Goal: Task Accomplishment & Management: Use online tool/utility

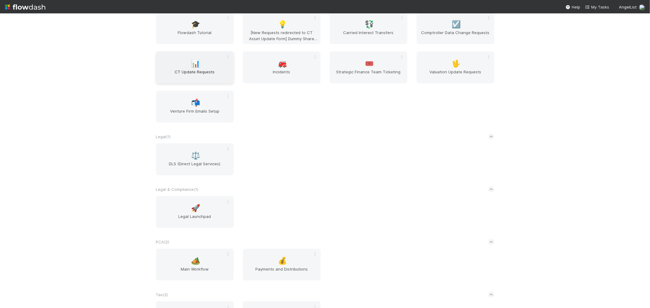
scroll to position [601, 0]
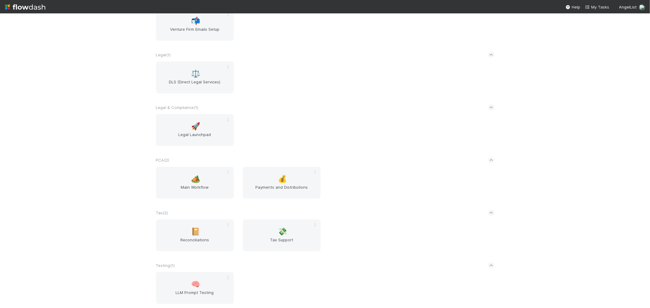
click at [119, 150] on div "AngelList New workflow AL < ( 1 ) 🌐 BT Request Router Automated Financials ( 1 …" at bounding box center [325, 160] width 650 height 295
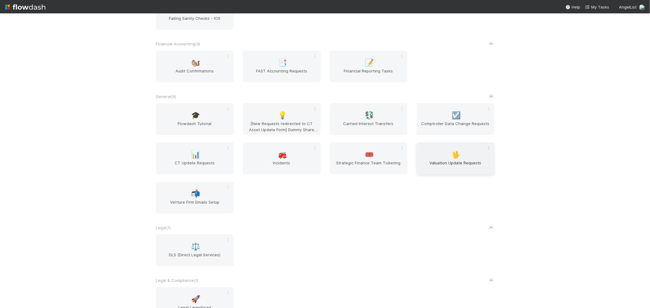
click at [456, 154] on span "🖖" at bounding box center [455, 155] width 9 height 8
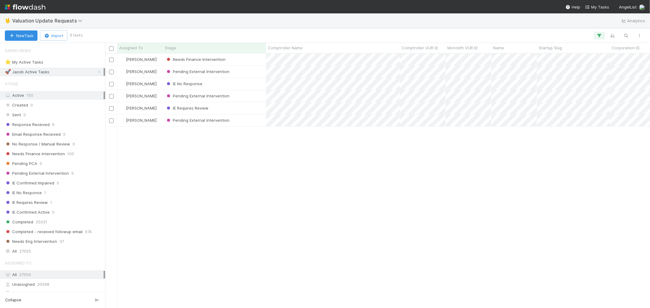
scroll to position [249, 539]
click at [51, 154] on span "Needs Finance Intervention" at bounding box center [35, 154] width 60 height 8
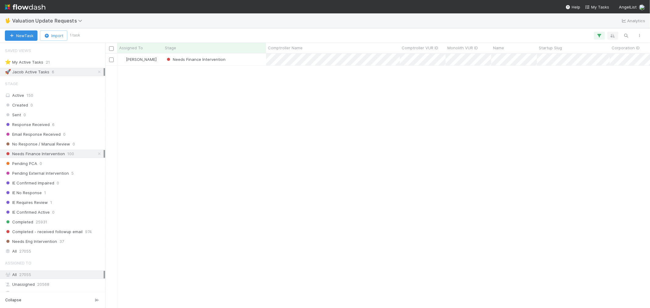
scroll to position [249, 539]
click at [597, 34] on icon "button" at bounding box center [599, 35] width 6 height 5
click at [559, 67] on icon at bounding box center [561, 67] width 4 height 4
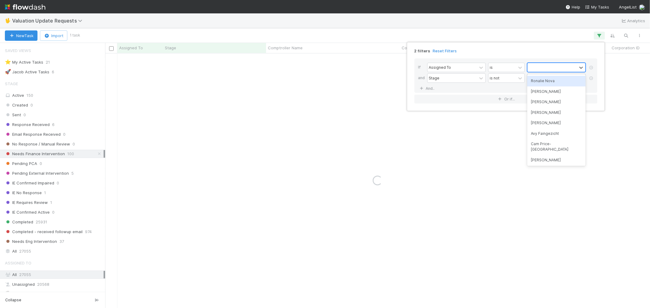
click at [543, 79] on div "Ronalie Nova" at bounding box center [556, 81] width 58 height 10
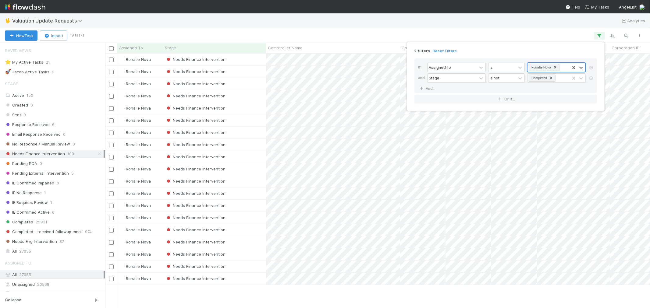
scroll to position [249, 539]
drag, startPoint x: 340, startPoint y: 33, endPoint x: 333, endPoint y: 51, distance: 19.1
click at [341, 33] on div "2 filters Reset Filters If Assigned To is Ronalie Nova and Stage is not Complet…" at bounding box center [325, 154] width 650 height 308
click at [257, 229] on div "Needs Finance Intervention" at bounding box center [214, 230] width 103 height 12
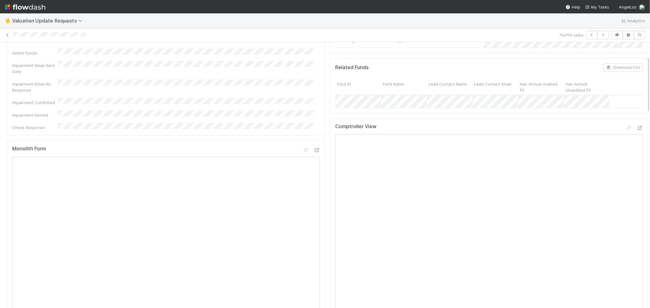
scroll to position [68, 0]
click at [625, 132] on icon at bounding box center [628, 130] width 6 height 4
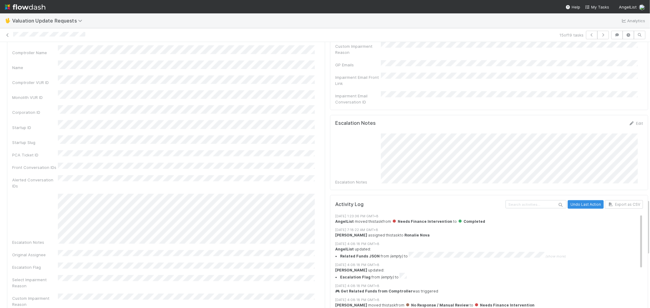
scroll to position [744, 0]
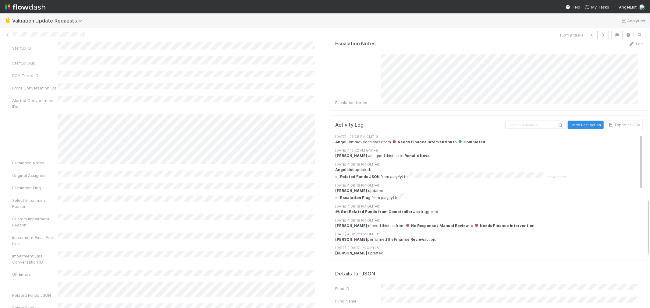
click at [232, 177] on div "Comptroller Name Name Comptroller VUR ID Monolith VUR ID Corporation ID Startup…" at bounding box center [166, 209] width 308 height 487
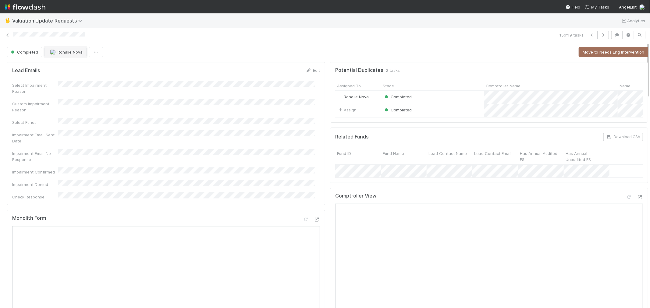
click at [67, 53] on span "Ronalie Nova" at bounding box center [70, 52] width 25 height 5
click at [9, 34] on icon at bounding box center [8, 35] width 6 height 4
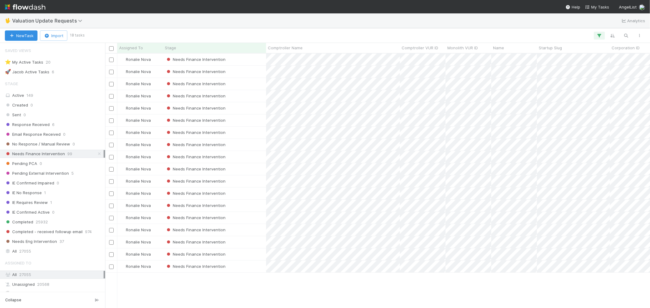
scroll to position [5, 5]
click at [255, 154] on div "Needs Finance Intervention" at bounding box center [214, 157] width 103 height 12
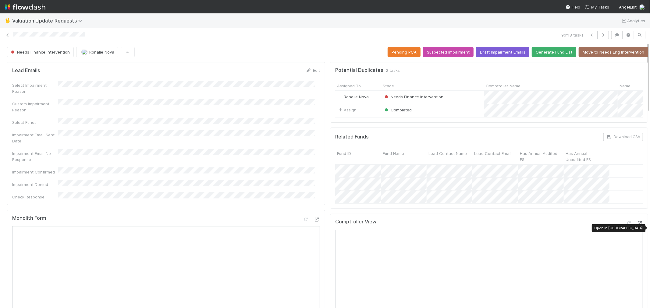
click at [636, 225] on icon at bounding box center [639, 223] width 6 height 4
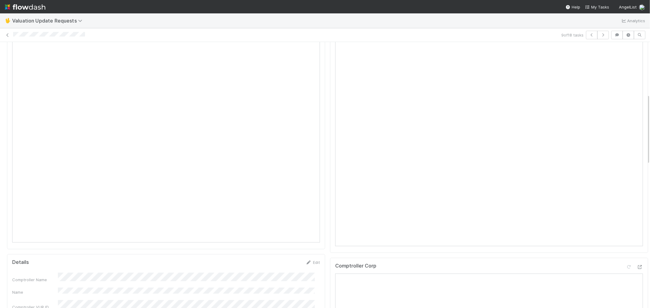
scroll to position [129, 0]
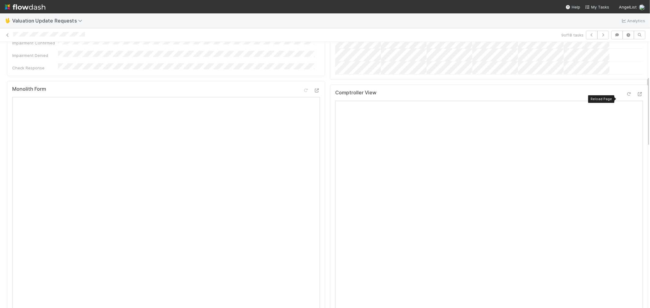
click at [625, 96] on icon at bounding box center [628, 94] width 6 height 4
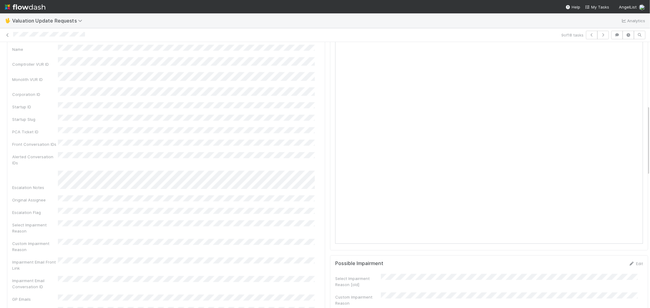
scroll to position [0, 0]
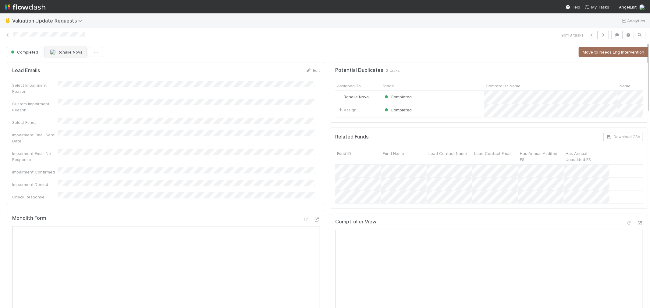
click at [66, 53] on span "Ronalie Nova" at bounding box center [70, 52] width 25 height 5
click at [69, 70] on div "[PERSON_NAME]" at bounding box center [85, 67] width 86 height 11
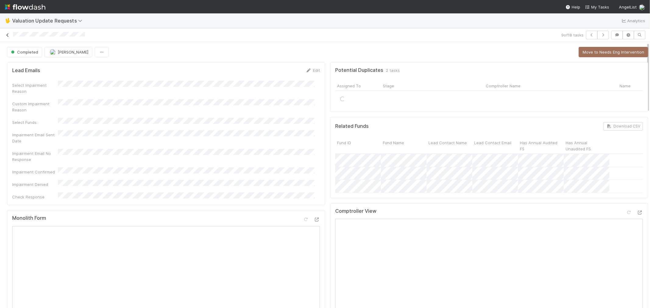
click at [9, 35] on icon at bounding box center [8, 35] width 6 height 4
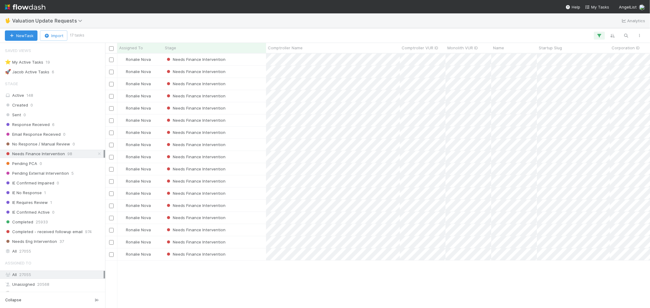
scroll to position [5, 5]
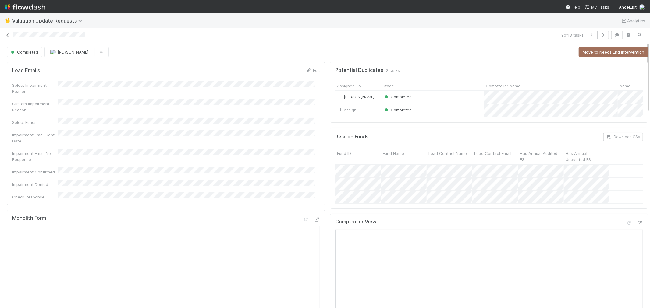
click at [7, 32] on link at bounding box center [8, 35] width 6 height 6
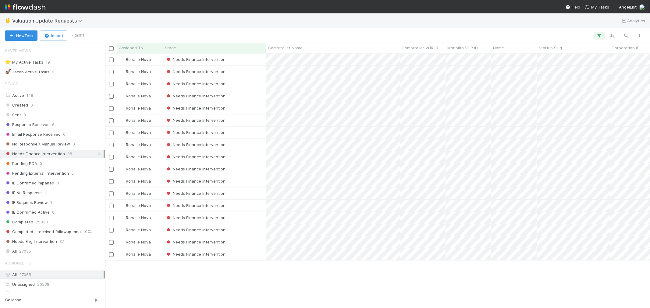
scroll to position [5, 5]
click at [252, 129] on div "Needs Finance Intervention" at bounding box center [214, 133] width 103 height 12
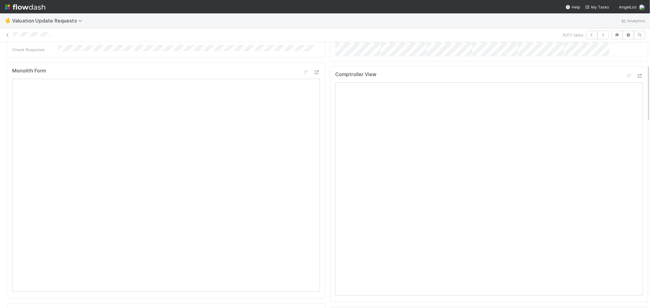
scroll to position [101, 0]
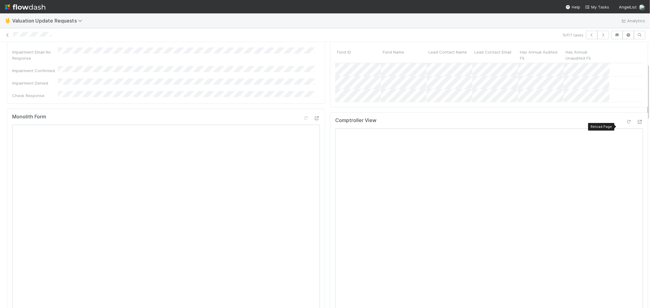
click at [625, 124] on icon at bounding box center [628, 122] width 6 height 4
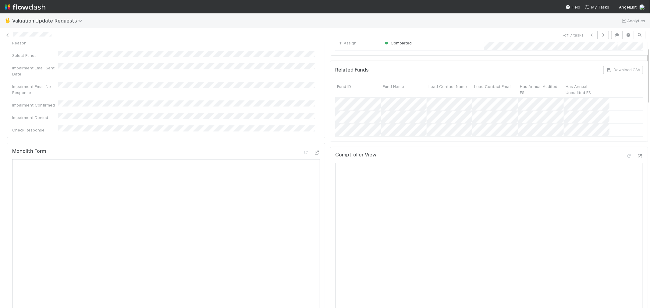
scroll to position [0, 0]
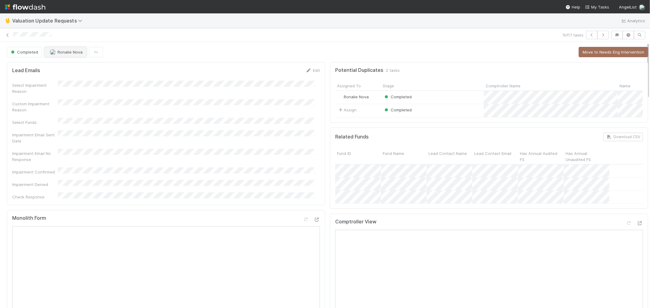
click at [70, 50] on span "Ronalie Nova" at bounding box center [70, 52] width 25 height 5
click at [73, 64] on span "[PERSON_NAME]" at bounding box center [68, 62] width 31 height 5
click at [7, 33] on icon at bounding box center [8, 35] width 6 height 4
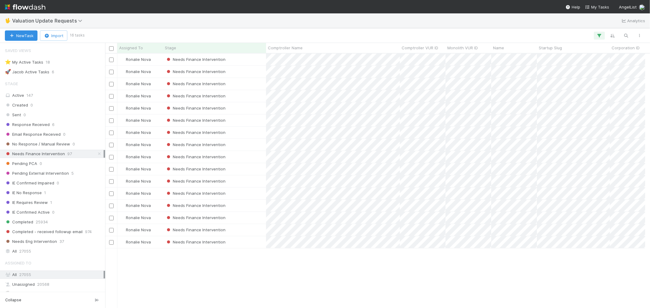
scroll to position [5, 5]
click at [256, 120] on div "Needs Finance Intervention" at bounding box center [214, 120] width 103 height 12
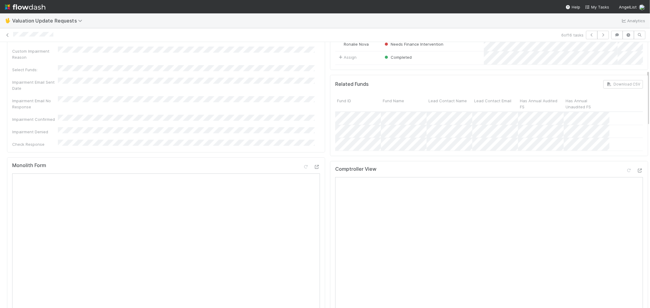
scroll to position [135, 0]
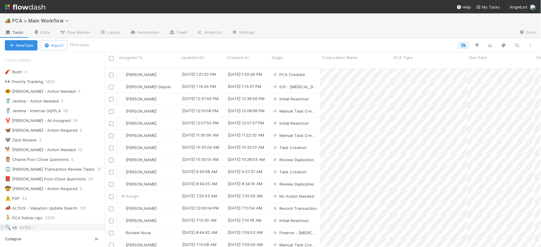
scroll to position [68, 0]
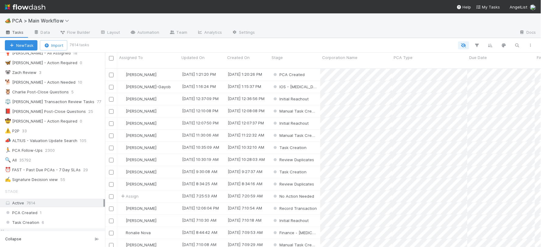
click at [22, 230] on div "Manual Task Creation 5" at bounding box center [52, 232] width 105 height 8
click at [26, 203] on span "7614" at bounding box center [30, 203] width 9 height 5
click at [27, 162] on span "35793" at bounding box center [28, 161] width 18 height 8
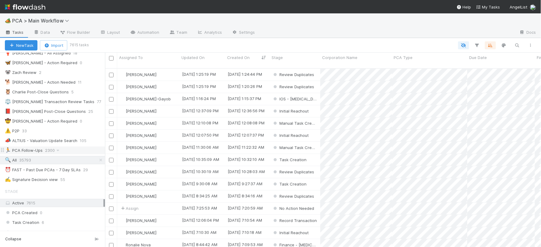
scroll to position [179, 431]
click at [516, 44] on icon "button" at bounding box center [517, 45] width 6 height 5
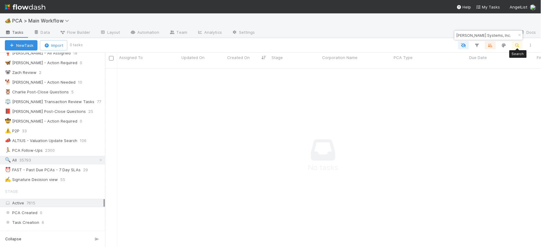
scroll to position [174, 426]
type input "Arroyo Systems, Inc."
click at [17, 44] on button "New Task" at bounding box center [21, 45] width 33 height 10
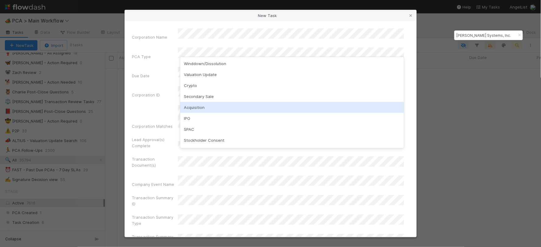
click at [202, 105] on div "Acquisition" at bounding box center [292, 107] width 224 height 11
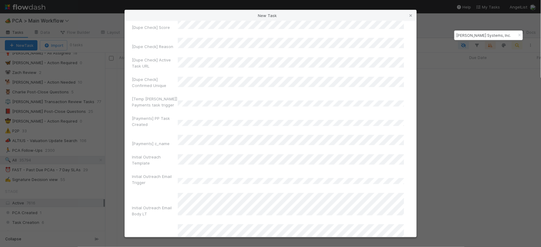
scroll to position [4295, 0]
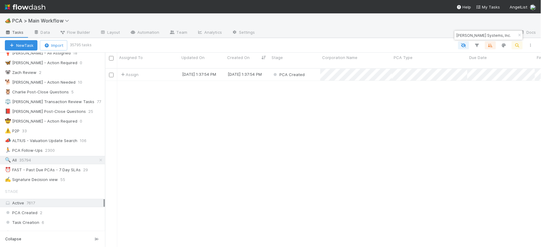
scroll to position [179, 431]
click at [311, 71] on div "PCA Created" at bounding box center [295, 75] width 51 height 12
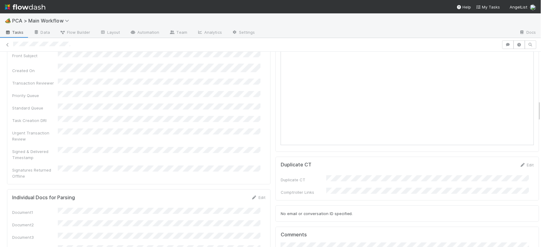
scroll to position [609, 0]
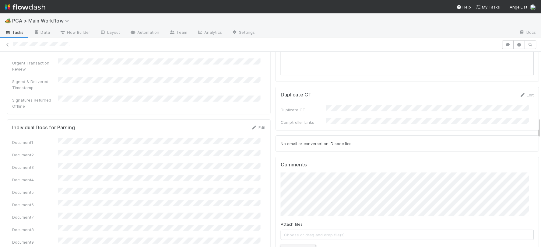
click at [295, 245] on button "Add Comment" at bounding box center [298, 250] width 35 height 10
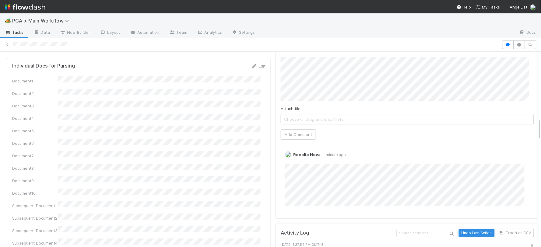
scroll to position [770, 0]
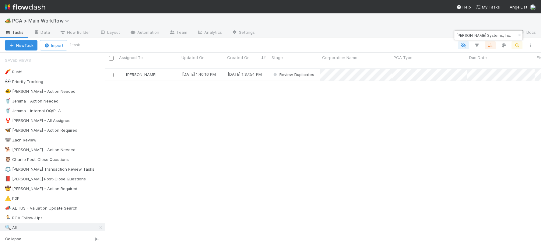
scroll to position [179, 431]
drag, startPoint x: 493, startPoint y: 34, endPoint x: 456, endPoint y: 34, distance: 36.8
click at [456, 34] on input "Arroyo Systems, Inc." at bounding box center [486, 35] width 61 height 7
paste input "cade Software"
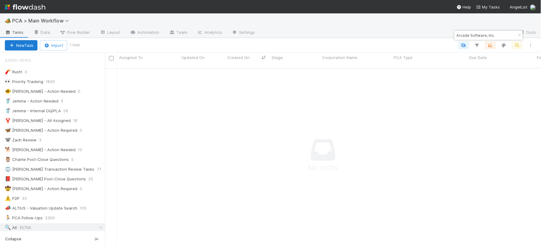
type input "Arcade Software, Inc."
click at [16, 44] on button "New Task" at bounding box center [21, 45] width 33 height 10
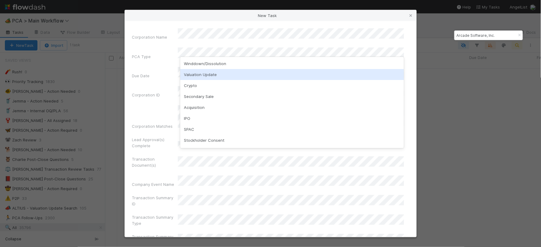
click at [201, 74] on div "Valuation Update" at bounding box center [292, 74] width 224 height 11
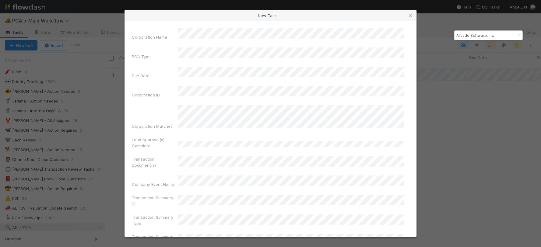
scroll to position [179, 431]
click at [410, 13] on link at bounding box center [411, 15] width 6 height 6
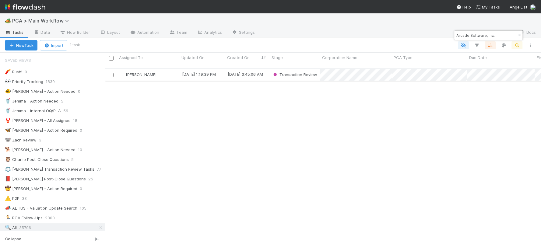
click at [169, 69] on div "[PERSON_NAME]" at bounding box center [148, 75] width 62 height 12
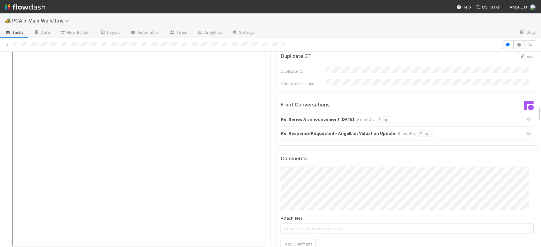
scroll to position [710, 0]
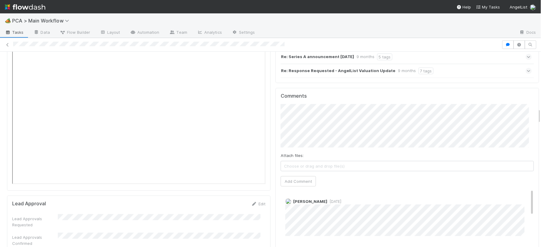
click at [330, 199] on span "2 months ago" at bounding box center [334, 201] width 14 height 5
drag, startPoint x: 242, startPoint y: 200, endPoint x: 268, endPoint y: 190, distance: 28.2
click at [242, 233] on div "Lead Approvals Confirmed" at bounding box center [138, 240] width 253 height 14
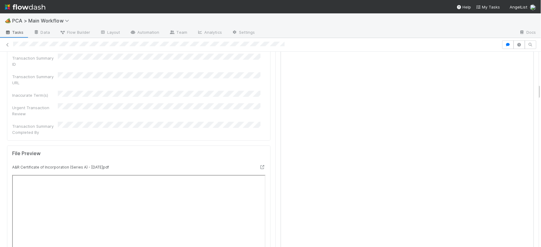
scroll to position [406, 0]
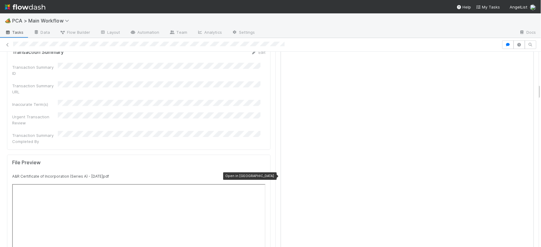
click at [259, 174] on icon at bounding box center [262, 176] width 6 height 4
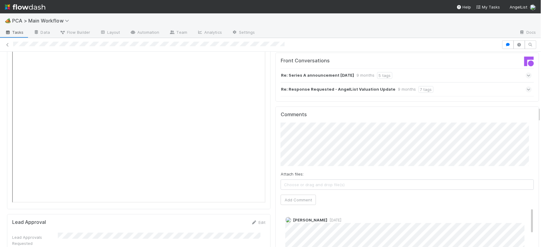
scroll to position [677, 0]
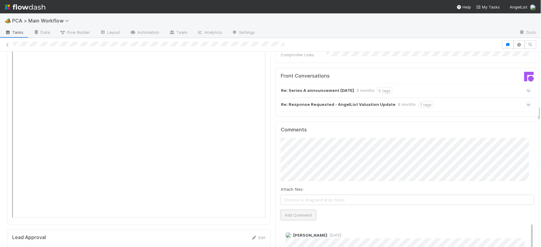
click at [299, 210] on button "Add Comment" at bounding box center [298, 215] width 35 height 10
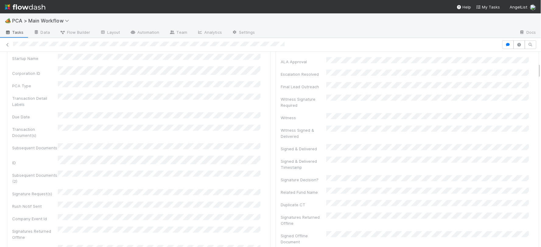
scroll to position [0, 0]
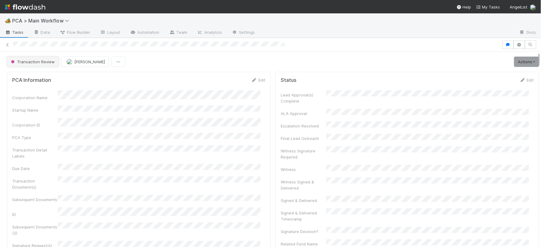
click at [40, 62] on span "Transaction Review" at bounding box center [32, 61] width 45 height 5
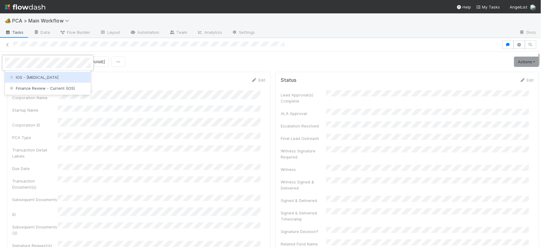
click at [38, 75] on div "IOS - [MEDICAL_DATA]" at bounding box center [48, 77] width 86 height 11
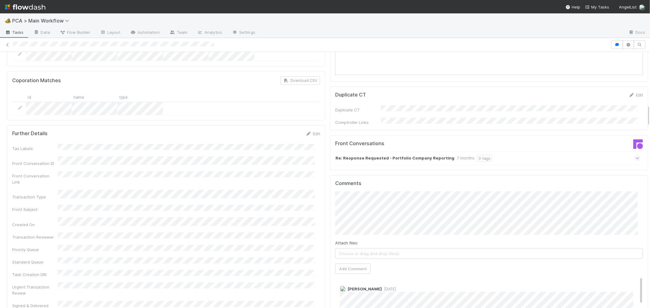
scroll to position [710, 0]
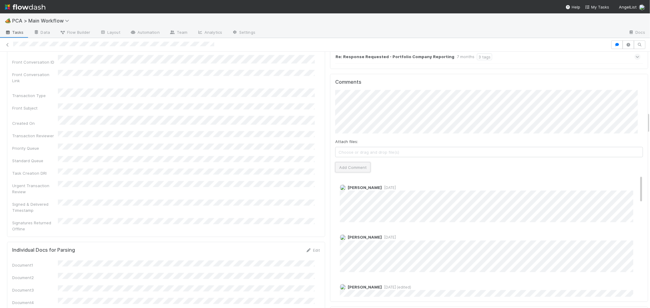
click at [355, 162] on button "Add Comment" at bounding box center [352, 167] width 35 height 10
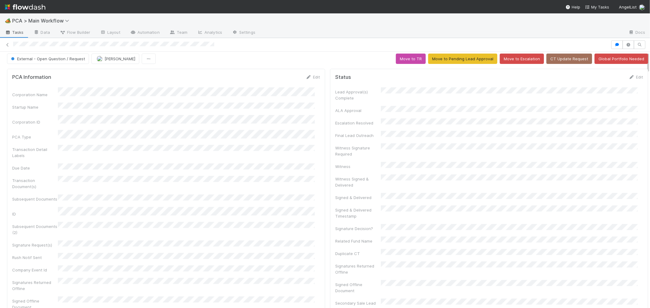
scroll to position [0, 0]
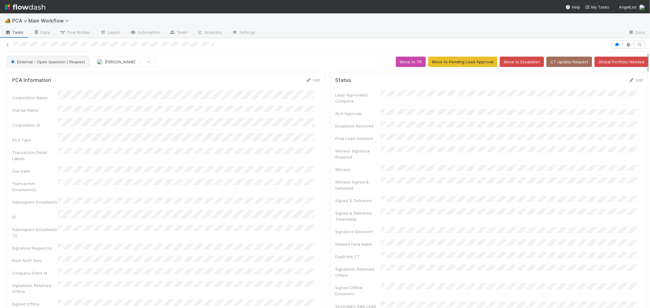
click at [63, 62] on span "External - Open Question / Request" at bounding box center [47, 61] width 75 height 5
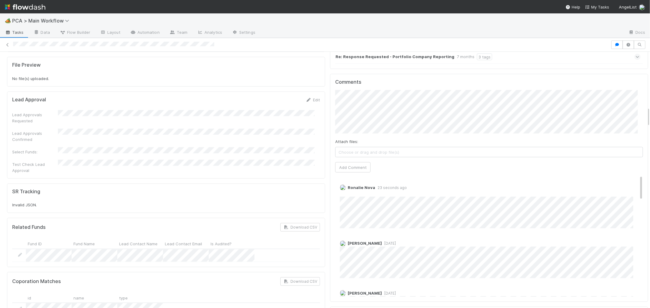
scroll to position [710, 0]
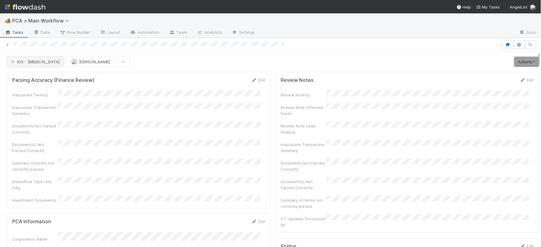
click at [29, 63] on span "IOS - [MEDICAL_DATA]" at bounding box center [35, 61] width 50 height 5
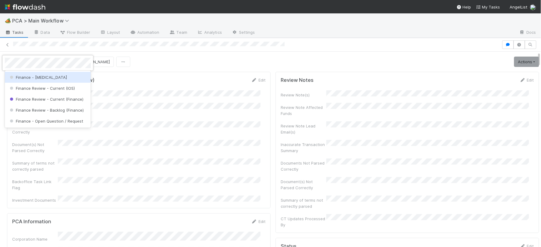
click at [44, 76] on div "Finance - [MEDICAL_DATA]" at bounding box center [48, 77] width 86 height 11
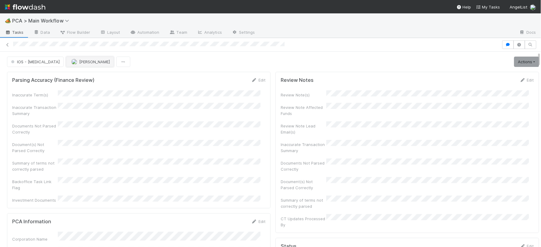
click at [66, 66] on button "[PERSON_NAME]" at bounding box center [90, 62] width 48 height 10
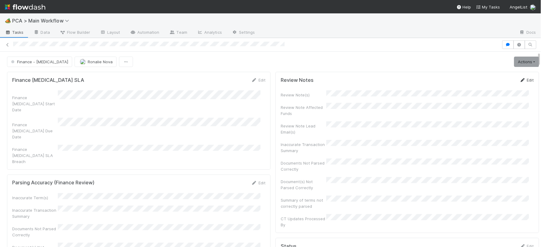
click at [520, 80] on link "Edit" at bounding box center [527, 80] width 14 height 5
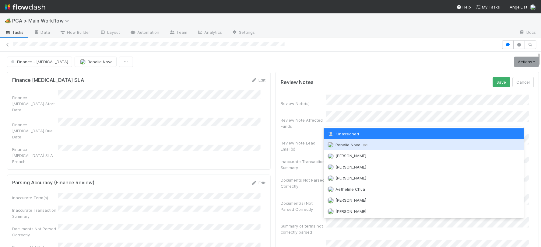
click at [354, 145] on span "Ronalie Nova you" at bounding box center [353, 145] width 34 height 5
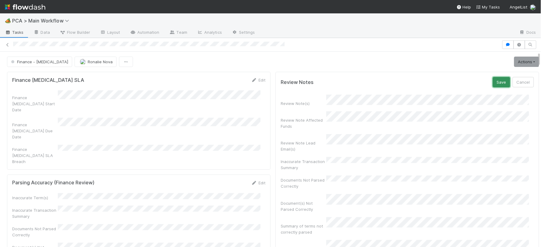
click at [493, 82] on button "Save" at bounding box center [501, 82] width 17 height 10
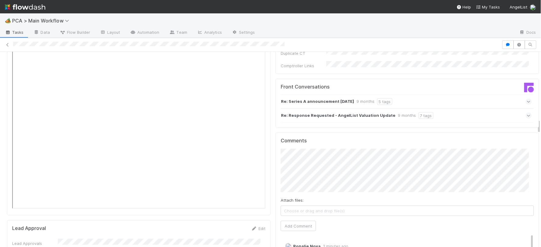
scroll to position [879, 0]
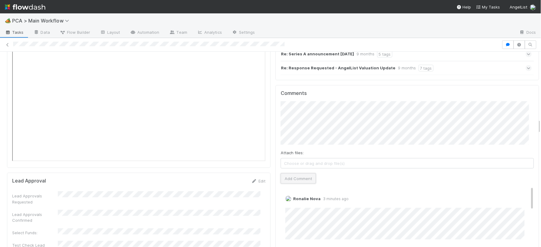
click at [302, 174] on button "Add Comment" at bounding box center [298, 179] width 35 height 10
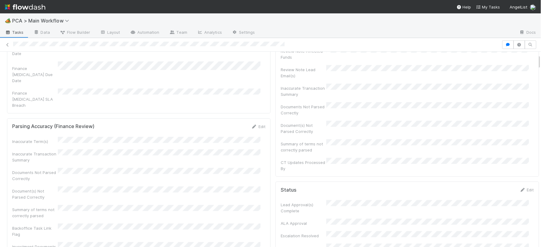
scroll to position [0, 0]
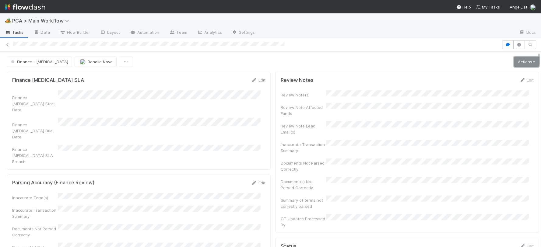
click at [514, 58] on link "Actions" at bounding box center [526, 62] width 25 height 10
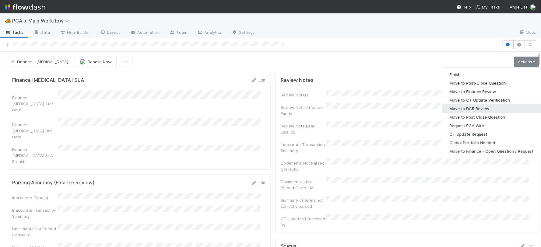
click at [463, 110] on button "Move to DCR Review" at bounding box center [491, 108] width 99 height 9
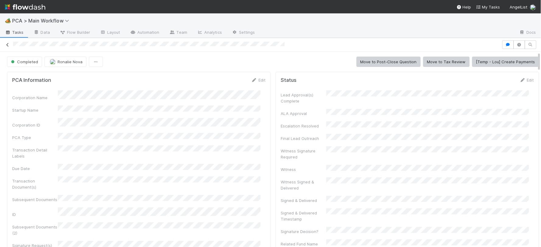
click at [8, 44] on icon at bounding box center [8, 45] width 6 height 4
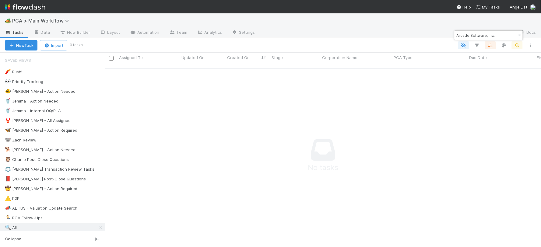
scroll to position [174, 426]
click at [24, 46] on button "New Task" at bounding box center [21, 45] width 33 height 10
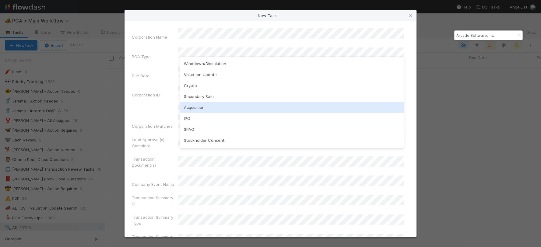
click at [203, 105] on div "Acquisition" at bounding box center [292, 107] width 224 height 11
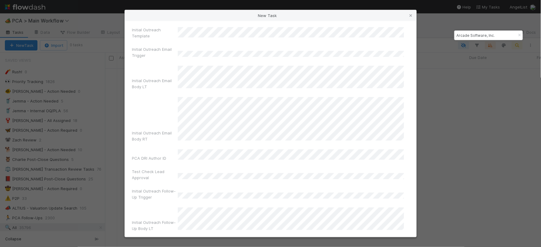
scroll to position [4295, 0]
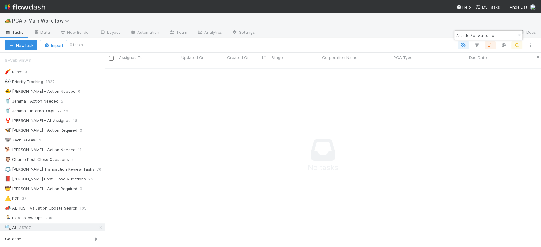
drag, startPoint x: 484, startPoint y: 35, endPoint x: 445, endPoint y: 35, distance: 39.3
click at [445, 35] on body "🏕️ PCA > Main Workflow Tasks Data Flow Builder Layout Automation Team Analytics…" at bounding box center [270, 123] width 541 height 247
drag, startPoint x: 499, startPoint y: 36, endPoint x: 456, endPoint y: 34, distance: 43.0
click at [456, 34] on input "Arcade Software, Inc." at bounding box center [486, 35] width 61 height 7
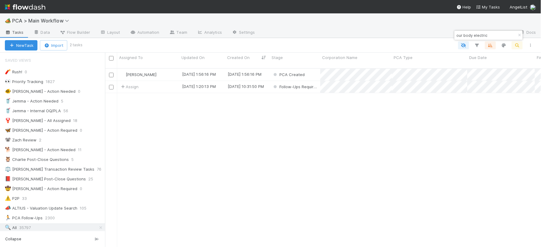
scroll to position [179, 431]
type input "our body electric"
click at [153, 82] on div "Assign" at bounding box center [148, 87] width 62 height 12
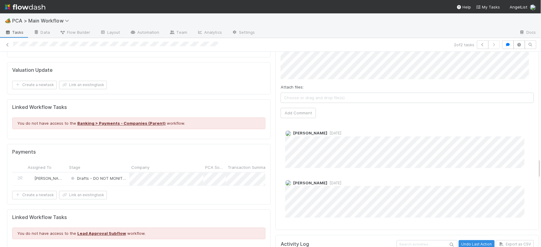
scroll to position [1049, 0]
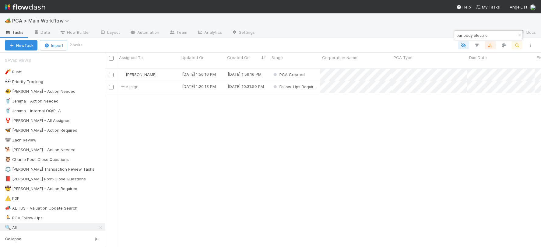
scroll to position [179, 431]
click at [161, 69] on div "Charlie Bell" at bounding box center [148, 75] width 62 height 12
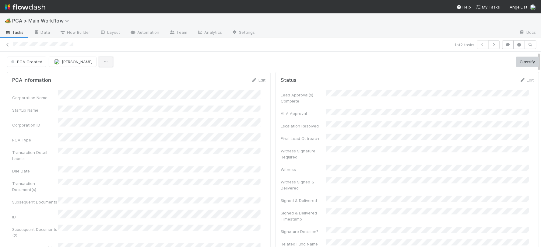
click at [103, 61] on icon "button" at bounding box center [106, 62] width 6 height 4
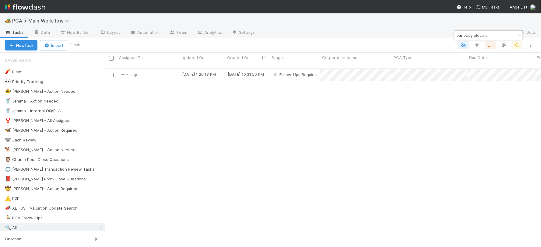
scroll to position [179, 431]
click at [163, 70] on div "Assign" at bounding box center [148, 75] width 62 height 12
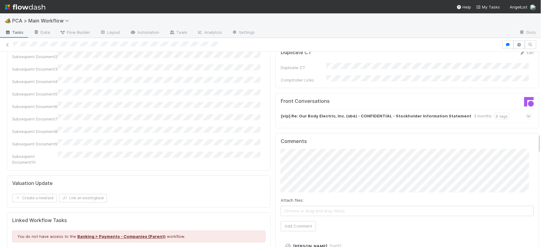
scroll to position [947, 0]
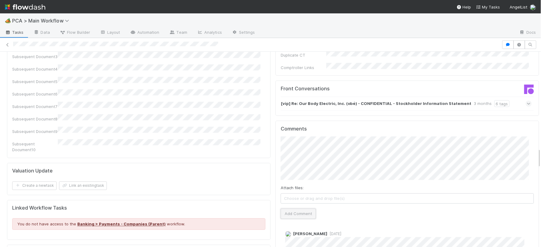
click at [290, 209] on button "Add Comment" at bounding box center [298, 214] width 35 height 10
click at [6, 44] on icon at bounding box center [8, 45] width 6 height 4
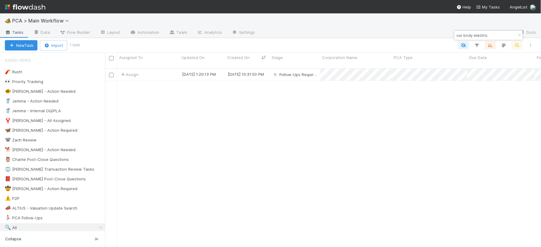
scroll to position [179, 431]
drag, startPoint x: 489, startPoint y: 32, endPoint x: 454, endPoint y: 31, distance: 35.0
click at [454, 31] on body "🏕️ PCA > Main Workflow Tasks Data Flow Builder Layout Automation Team Analytics…" at bounding box center [270, 123] width 541 height 247
paste input "MetaCare Pte. Ltd."
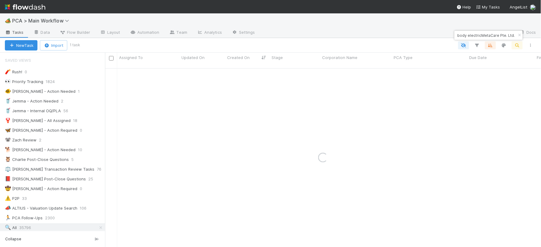
paste input
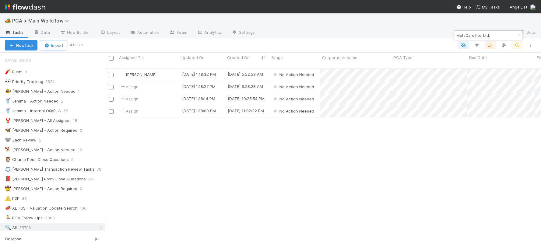
scroll to position [179, 431]
type input "MetaCare Pte. Ltd."
click at [17, 43] on button "New Task" at bounding box center [21, 45] width 33 height 10
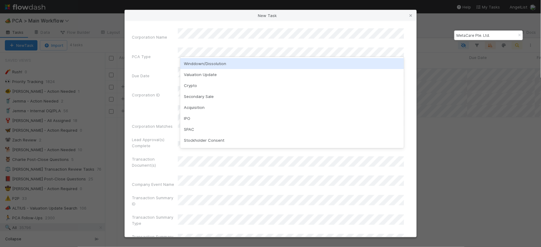
click at [211, 63] on div "Winddown/Dissolution" at bounding box center [292, 63] width 224 height 11
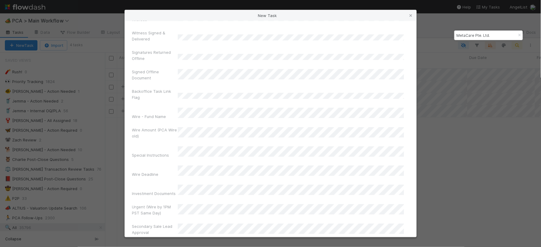
scroll to position [4295, 0]
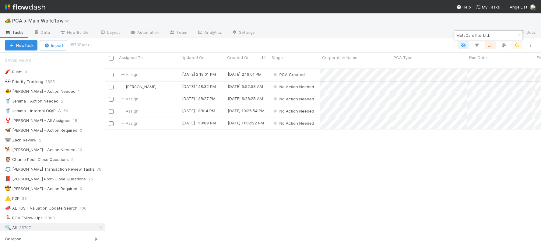
click at [314, 70] on div "PCA Created" at bounding box center [295, 75] width 51 height 12
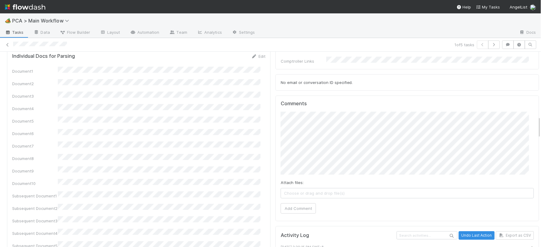
scroll to position [573, 0]
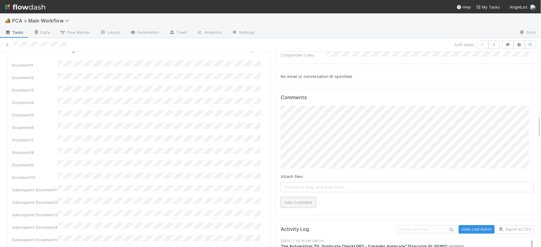
click at [291, 197] on button "Add Comment" at bounding box center [298, 202] width 35 height 10
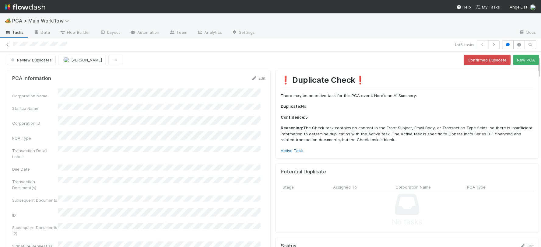
scroll to position [0, 0]
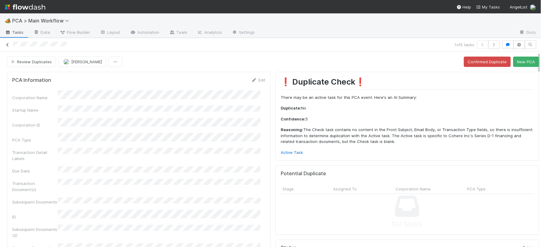
click at [8, 43] on icon at bounding box center [8, 45] width 6 height 4
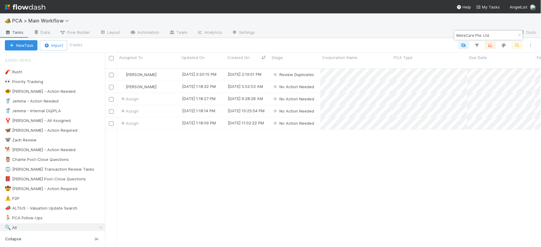
scroll to position [179, 431]
drag, startPoint x: 494, startPoint y: 37, endPoint x: 454, endPoint y: 33, distance: 39.8
click at [455, 33] on div "MetaCare Pte. Ltd." at bounding box center [486, 35] width 62 height 7
paste input "Qist Bazaar Inc"
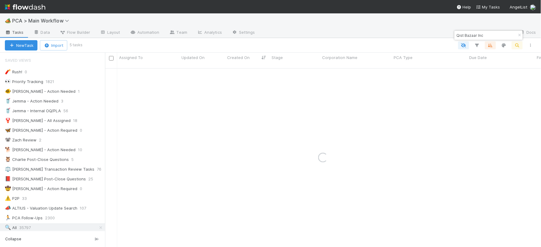
type input "Qist Bazaar Inc"
click at [24, 45] on button "New Task" at bounding box center [21, 45] width 33 height 10
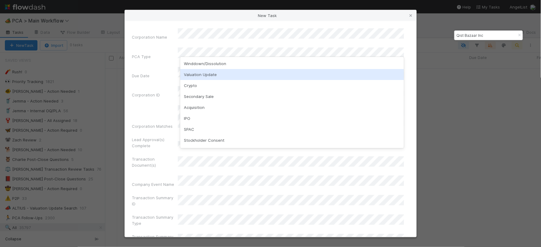
click at [205, 75] on div "Valuation Update" at bounding box center [292, 74] width 224 height 11
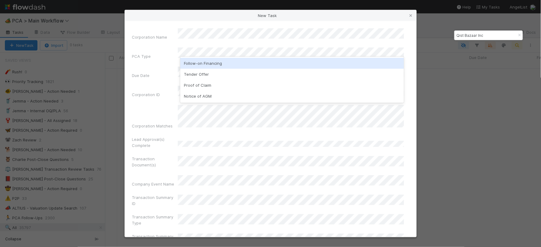
click at [232, 62] on div "Follow-on Financing" at bounding box center [292, 63] width 224 height 11
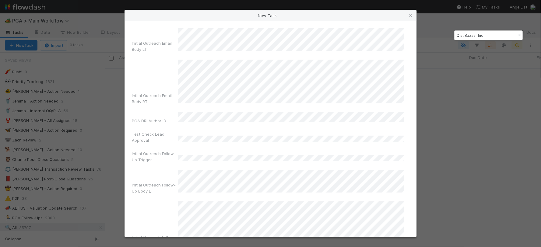
scroll to position [4295, 0]
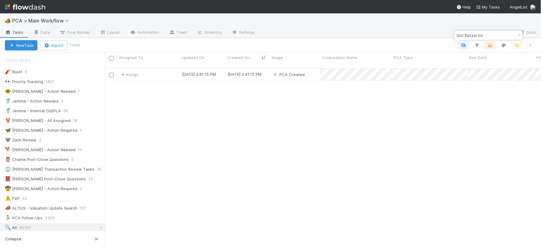
scroll to position [179, 431]
click at [313, 69] on div "PCA Created" at bounding box center [295, 75] width 51 height 12
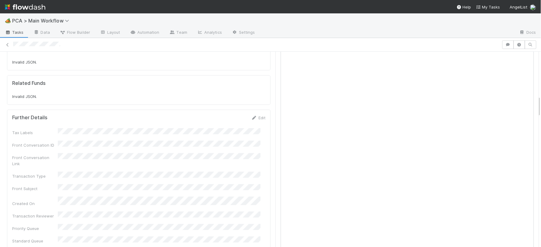
scroll to position [609, 0]
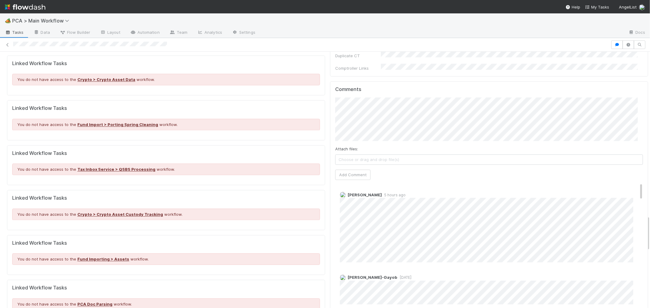
scroll to position [1184, 0]
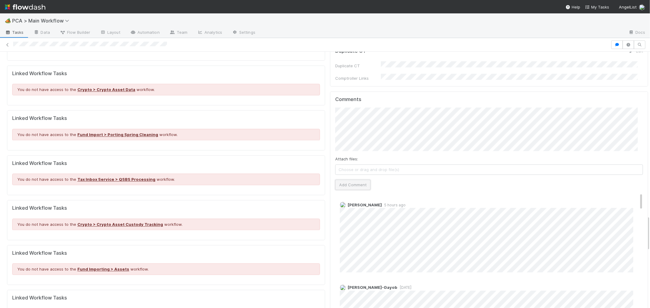
click at [349, 180] on button "Add Comment" at bounding box center [352, 185] width 35 height 10
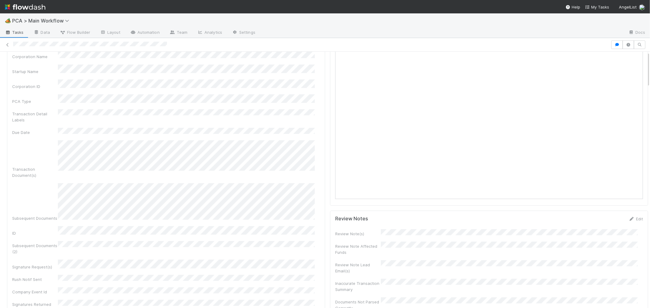
scroll to position [0, 0]
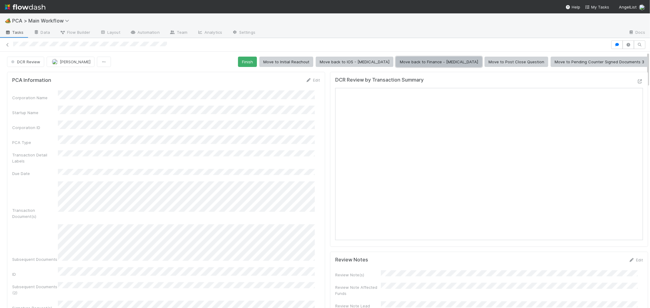
click at [446, 63] on button "Move back to Finance - ICU" at bounding box center [439, 62] width 86 height 10
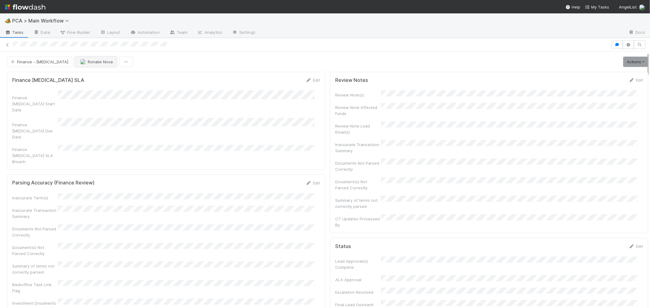
click at [83, 64] on button "Ronalie Nova" at bounding box center [96, 62] width 42 height 10
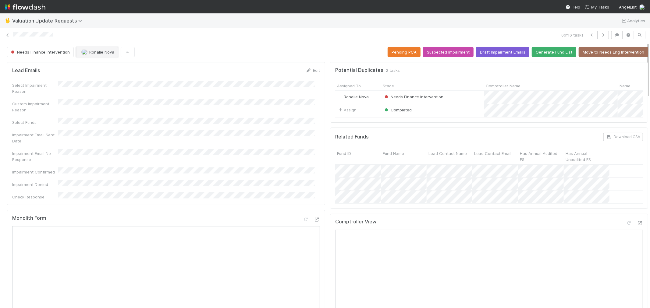
click at [90, 50] on span "Ronalie Nova" at bounding box center [101, 52] width 25 height 5
drag, startPoint x: 99, startPoint y: 70, endPoint x: 73, endPoint y: 62, distance: 26.5
click at [95, 69] on div "[PERSON_NAME]" at bounding box center [116, 67] width 86 height 11
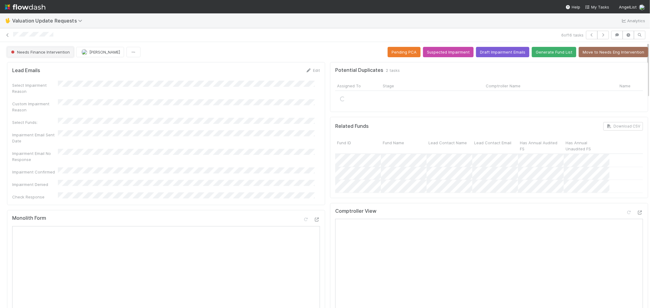
click at [53, 52] on span "Needs Finance Intervention" at bounding box center [40, 52] width 60 height 5
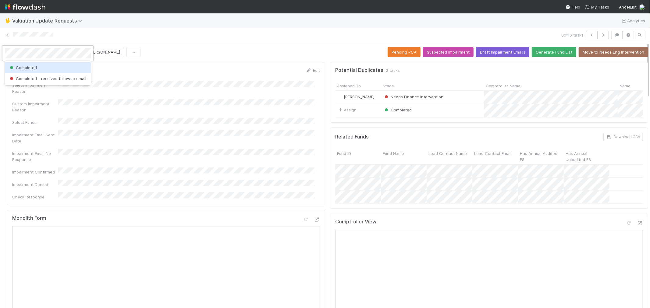
click at [62, 64] on div "Completed" at bounding box center [48, 67] width 86 height 11
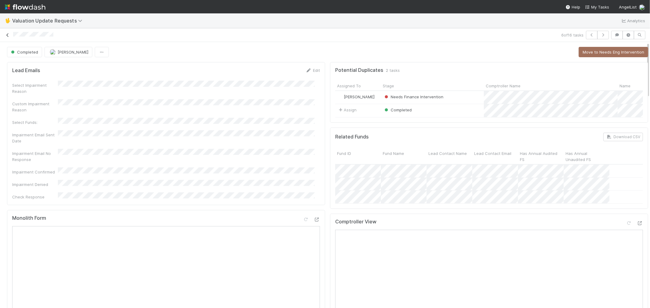
click at [6, 34] on icon at bounding box center [8, 35] width 6 height 4
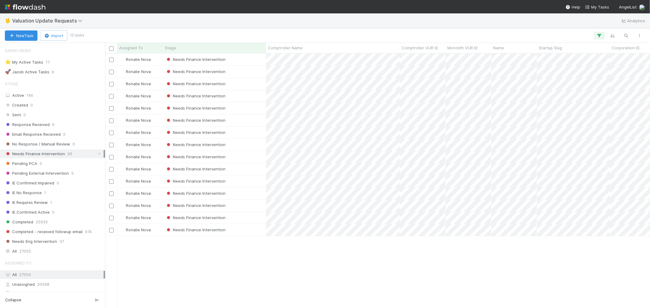
scroll to position [5, 5]
click at [253, 145] on div "Needs Finance Intervention" at bounding box center [214, 145] width 103 height 12
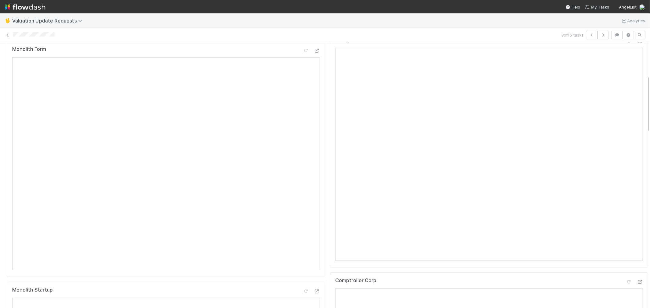
scroll to position [135, 0]
click at [625, 77] on icon at bounding box center [628, 75] width 6 height 4
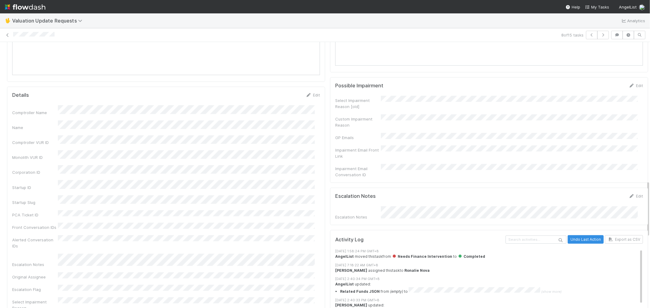
scroll to position [677, 0]
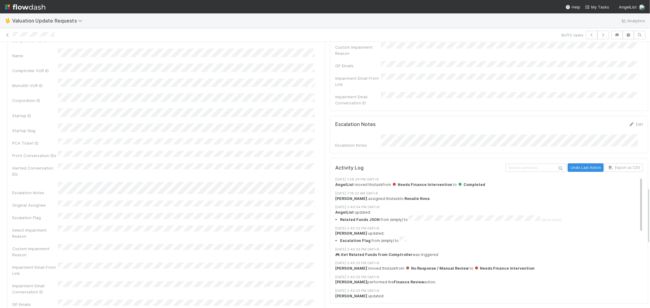
click at [201, 227] on div "Comptroller Name Name Comptroller VUR ID Monolith VUR ID Corporation ID Startup…" at bounding box center [166, 266] width 308 height 467
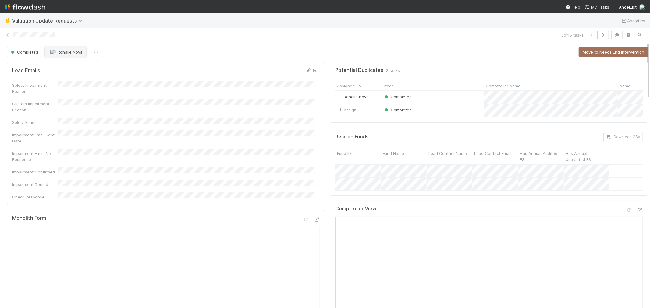
click at [60, 52] on span "Ronalie Nova" at bounding box center [70, 52] width 25 height 5
click at [69, 65] on div "[PERSON_NAME]" at bounding box center [85, 67] width 86 height 11
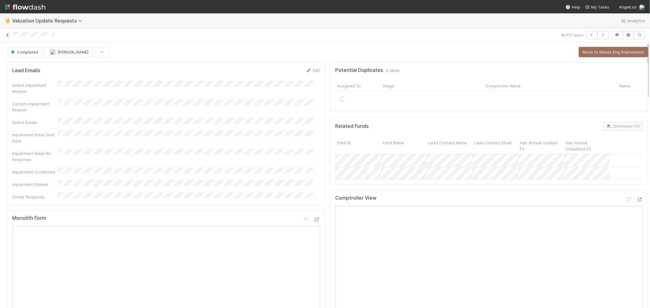
click at [8, 34] on icon at bounding box center [8, 35] width 6 height 4
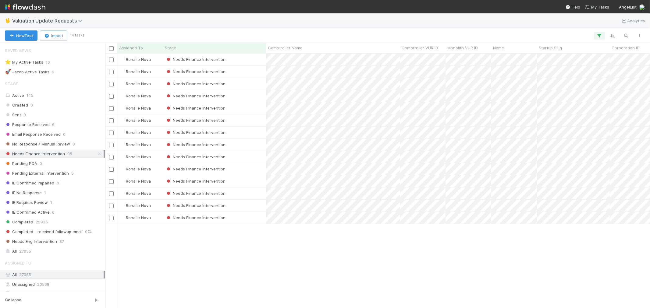
scroll to position [5, 5]
click at [257, 83] on div "Needs Finance Intervention" at bounding box center [214, 84] width 103 height 12
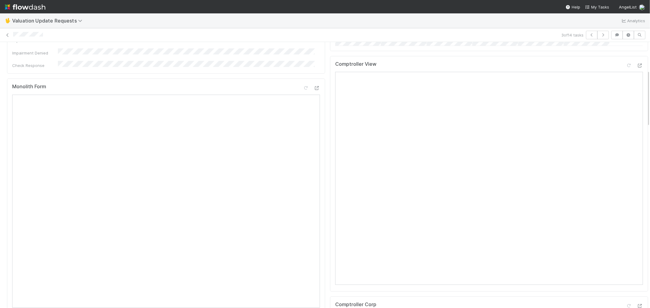
scroll to position [101, 0]
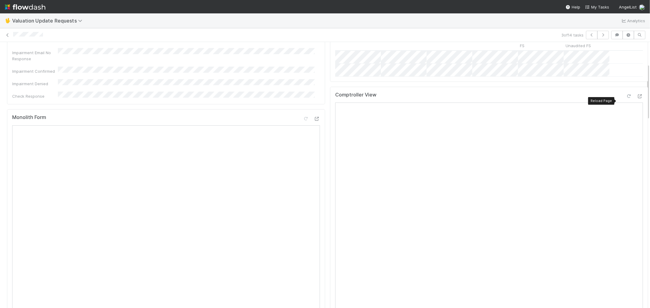
click at [625, 98] on div at bounding box center [628, 96] width 6 height 6
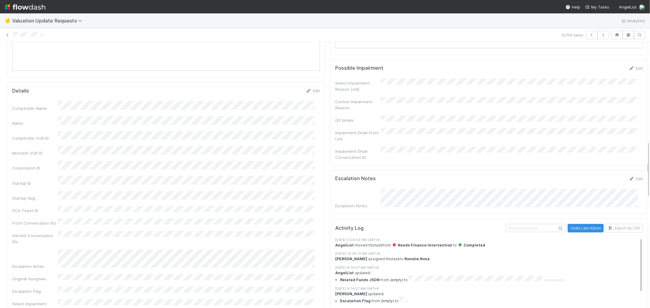
scroll to position [0, 0]
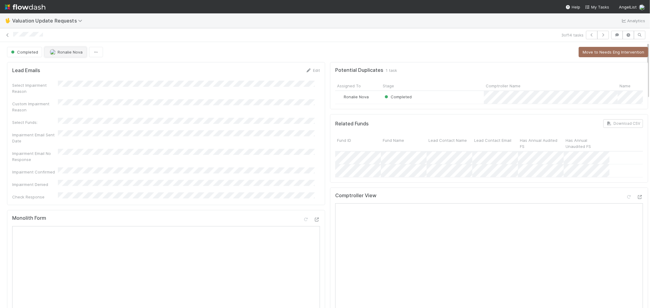
click at [59, 54] on span "Ronalie Nova" at bounding box center [70, 52] width 25 height 5
click at [67, 64] on div "[PERSON_NAME]" at bounding box center [85, 67] width 86 height 11
click at [8, 35] on icon at bounding box center [8, 35] width 6 height 4
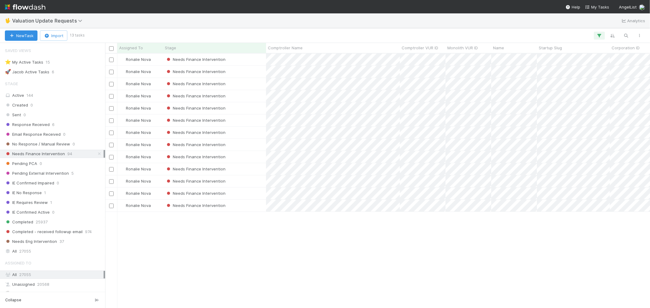
scroll to position [5, 5]
click at [258, 107] on div "Needs Finance Intervention" at bounding box center [214, 108] width 103 height 12
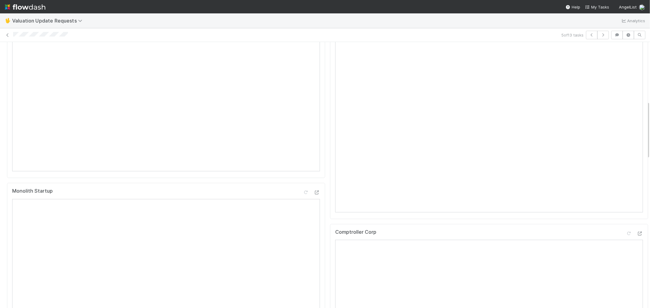
scroll to position [203, 0]
click at [625, 58] on icon at bounding box center [628, 60] width 6 height 4
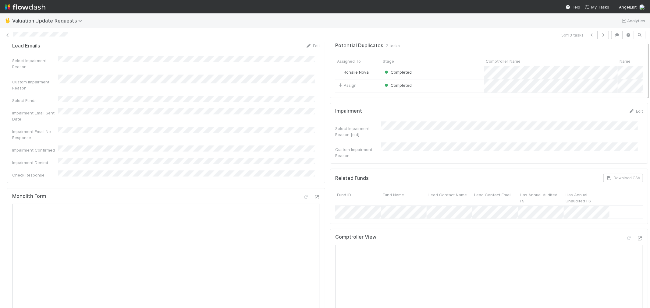
scroll to position [0, 0]
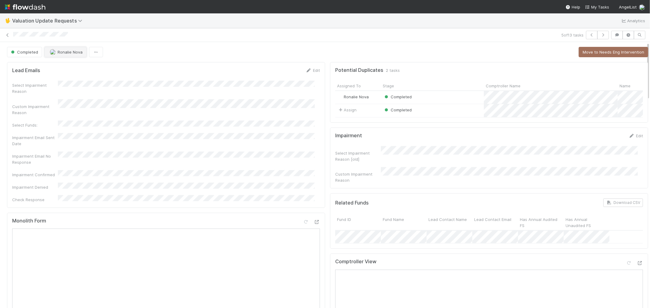
click at [66, 54] on button "Ronalie Nova" at bounding box center [65, 52] width 42 height 10
click at [6, 36] on icon at bounding box center [8, 35] width 6 height 4
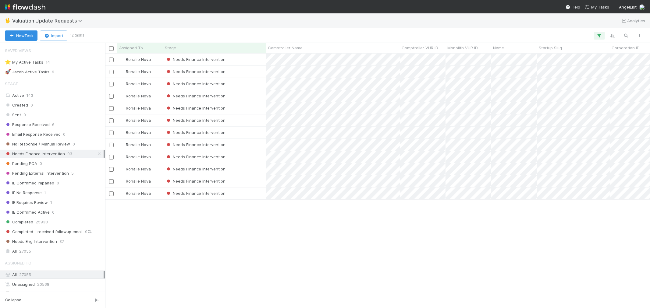
scroll to position [5, 5]
click at [248, 93] on div "Needs Finance Intervention" at bounding box center [214, 96] width 103 height 12
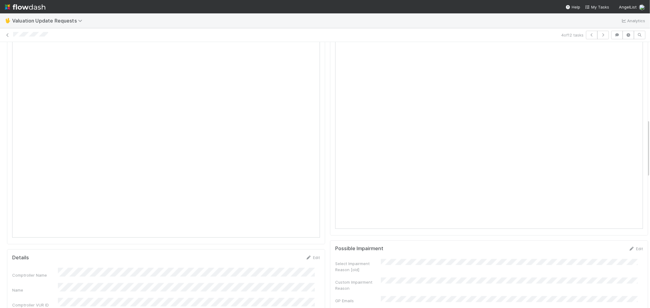
scroll to position [338, 0]
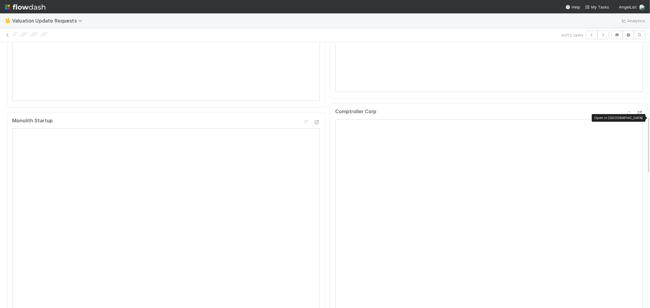
click at [636, 115] on icon at bounding box center [639, 113] width 6 height 4
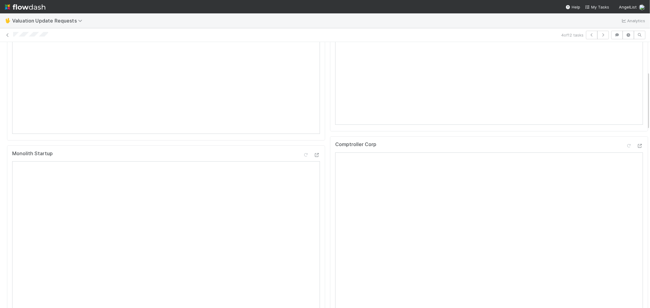
scroll to position [135, 0]
click at [625, 77] on icon at bounding box center [628, 75] width 6 height 4
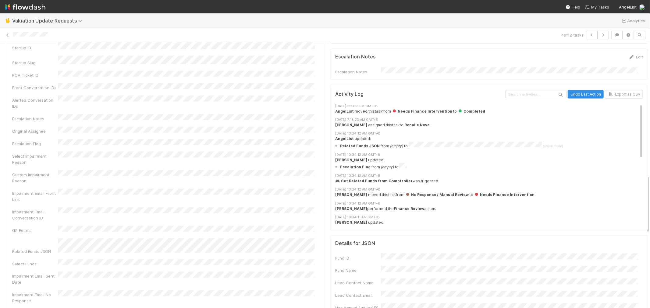
scroll to position [778, 0]
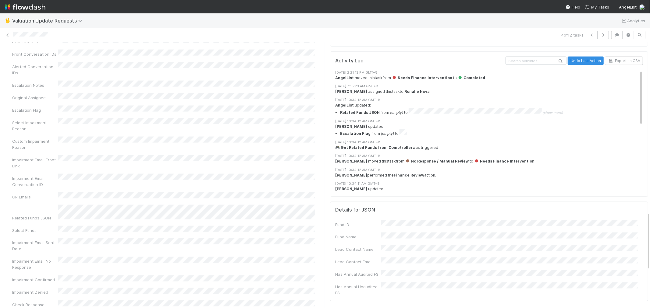
click at [179, 137] on div "Custom Impairment Reason" at bounding box center [166, 144] width 308 height 14
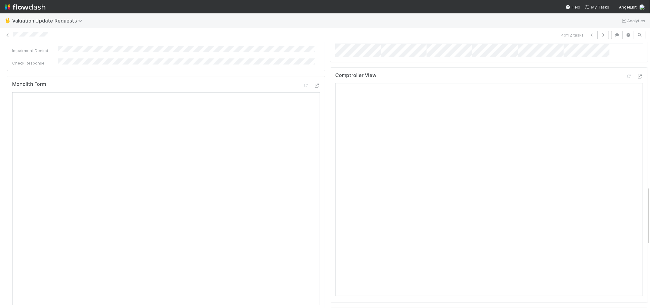
scroll to position [0, 0]
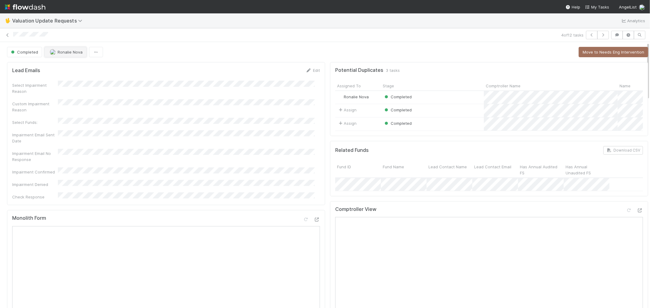
click at [69, 55] on button "Ronalie Nova" at bounding box center [65, 52] width 42 height 10
click at [74, 66] on span "[PERSON_NAME]" at bounding box center [68, 67] width 31 height 5
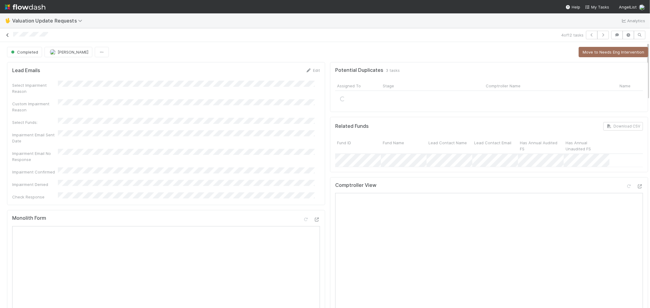
click at [5, 35] on icon at bounding box center [8, 35] width 6 height 4
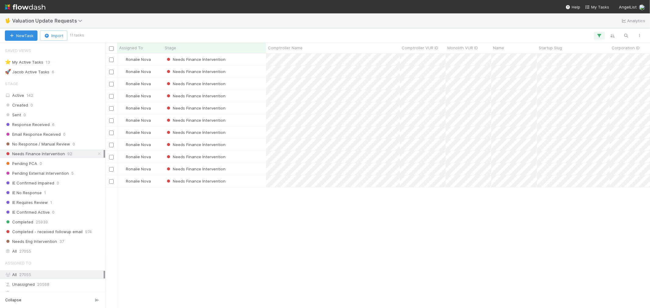
scroll to position [5, 5]
click at [251, 142] on div "Needs Finance Intervention" at bounding box center [214, 145] width 103 height 12
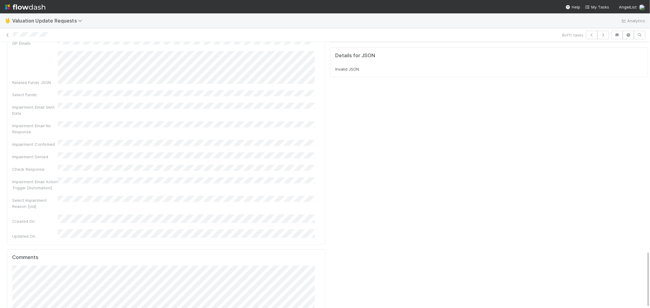
scroll to position [968, 0]
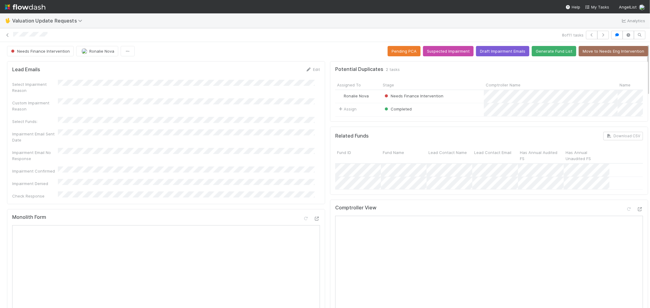
scroll to position [0, 0]
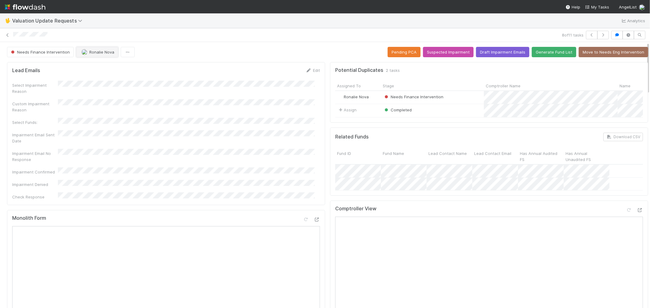
click at [93, 53] on span "Ronalie Nova" at bounding box center [101, 52] width 25 height 5
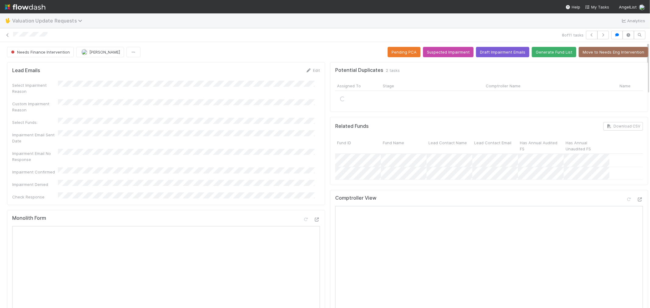
drag, startPoint x: 7, startPoint y: 35, endPoint x: 13, endPoint y: 20, distance: 15.6
click at [7, 34] on icon at bounding box center [8, 35] width 6 height 4
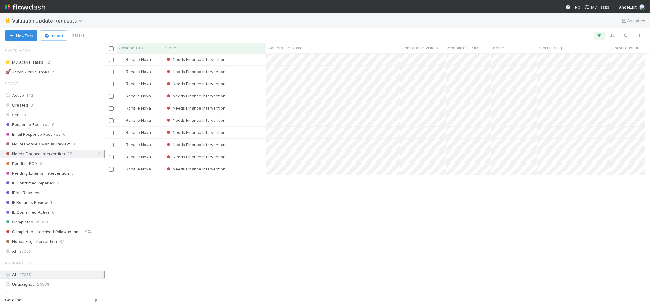
scroll to position [5, 5]
click at [255, 97] on div "Needs Finance Intervention" at bounding box center [214, 96] width 103 height 12
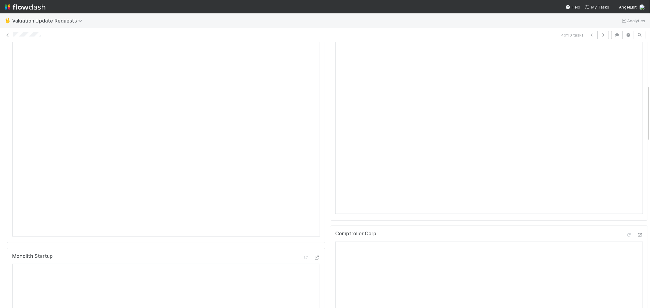
scroll to position [68, 0]
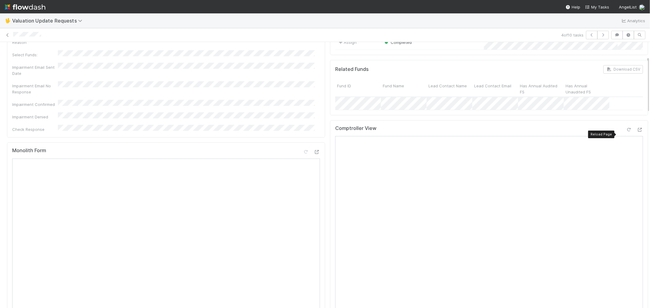
click at [625, 132] on icon at bounding box center [628, 130] width 6 height 4
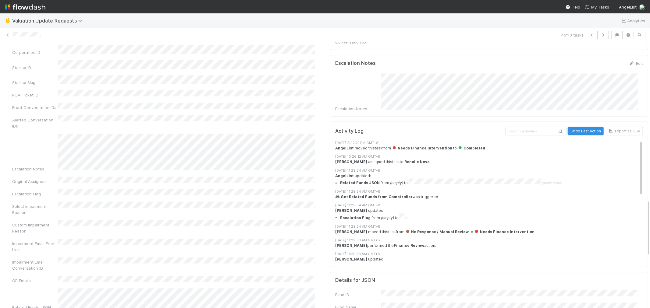
scroll to position [744, 0]
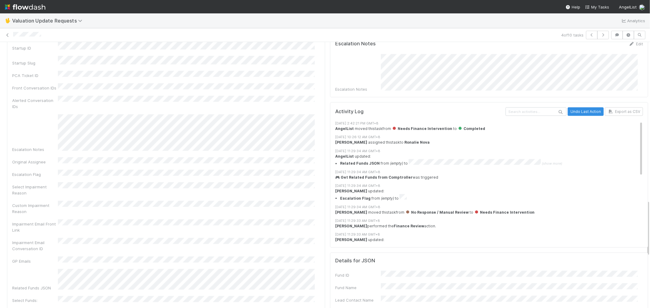
click at [233, 220] on div "Impairment Email Front Link" at bounding box center [166, 227] width 308 height 14
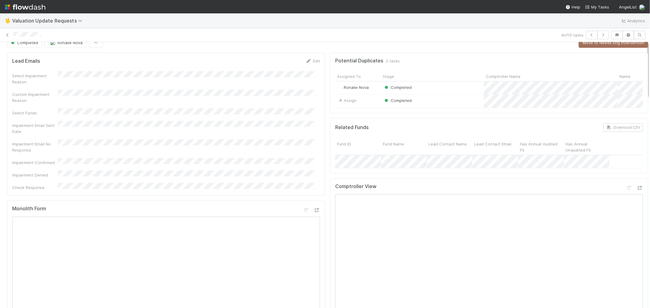
scroll to position [0, 0]
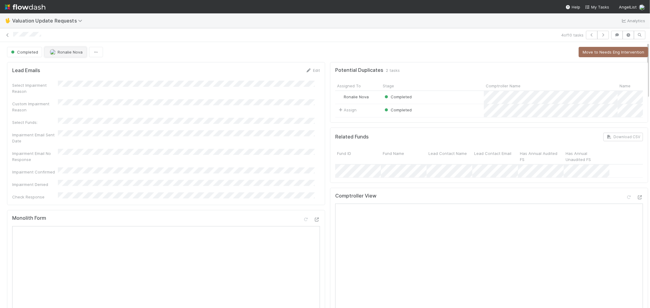
click at [64, 53] on span "Ronalie Nova" at bounding box center [70, 52] width 25 height 5
click at [69, 66] on span "[PERSON_NAME]" at bounding box center [68, 67] width 31 height 5
click at [7, 34] on icon at bounding box center [8, 35] width 6 height 4
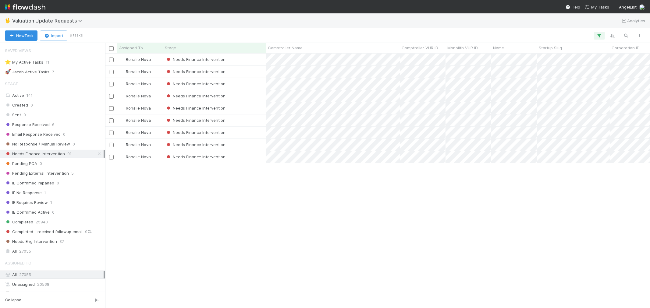
scroll to position [5, 5]
click at [250, 86] on div "Needs Finance Intervention" at bounding box center [214, 84] width 103 height 12
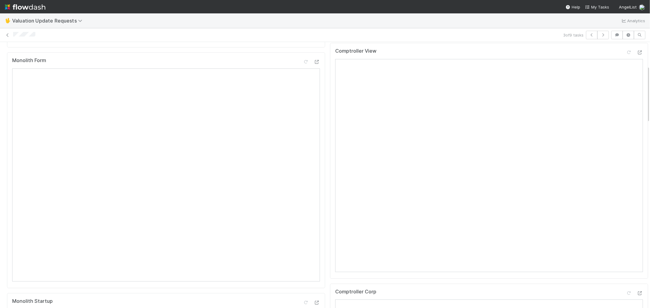
scroll to position [101, 0]
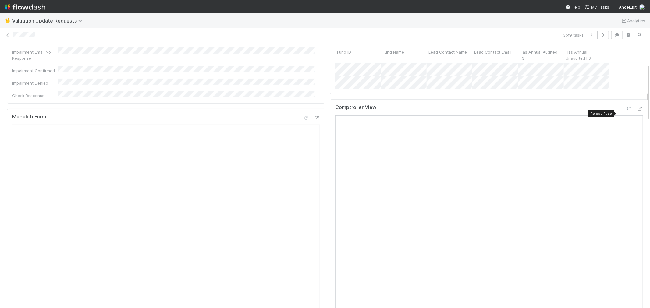
click at [625, 111] on icon at bounding box center [628, 109] width 6 height 4
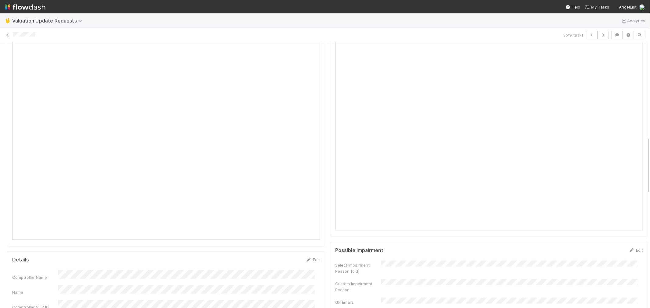
scroll to position [643, 0]
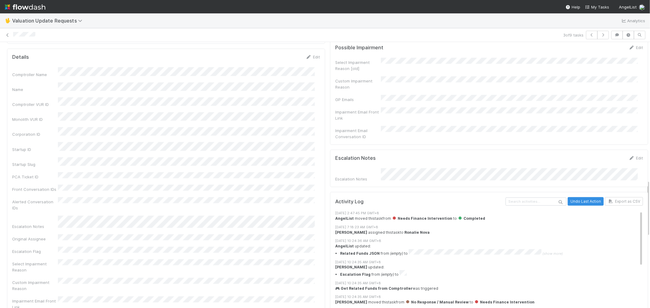
click at [280, 197] on div "Alerted Conversation IDs" at bounding box center [166, 204] width 308 height 14
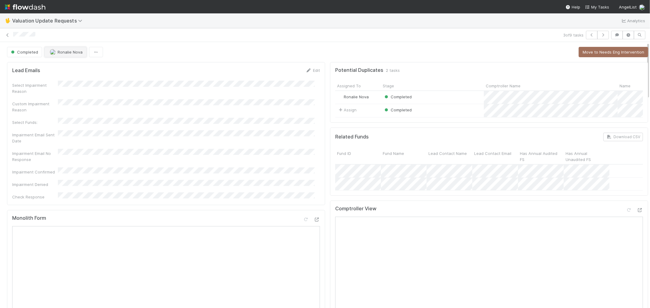
click at [59, 52] on span "Ronalie Nova" at bounding box center [70, 52] width 25 height 5
click at [68, 63] on div "[PERSON_NAME]" at bounding box center [85, 67] width 86 height 11
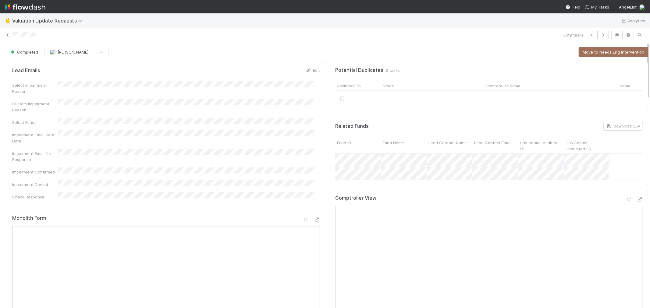
click at [8, 34] on icon at bounding box center [8, 35] width 6 height 4
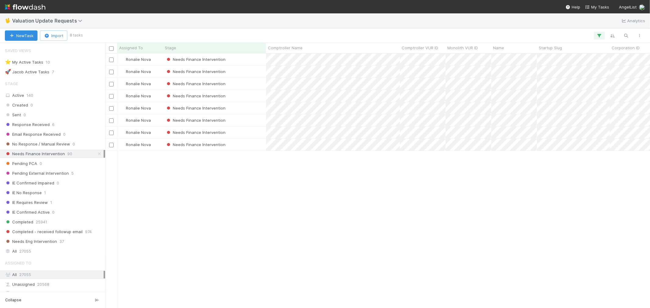
scroll to position [5, 5]
click at [252, 94] on div "Needs Finance Intervention" at bounding box center [214, 96] width 103 height 12
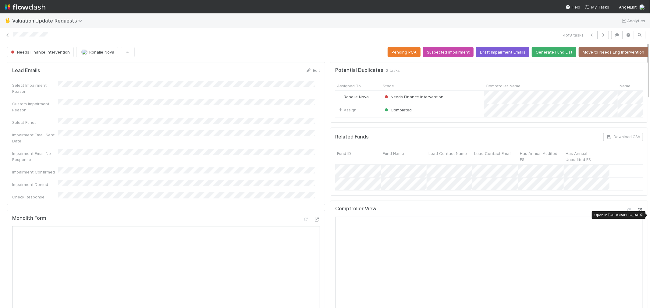
click at [636, 212] on icon at bounding box center [639, 210] width 6 height 4
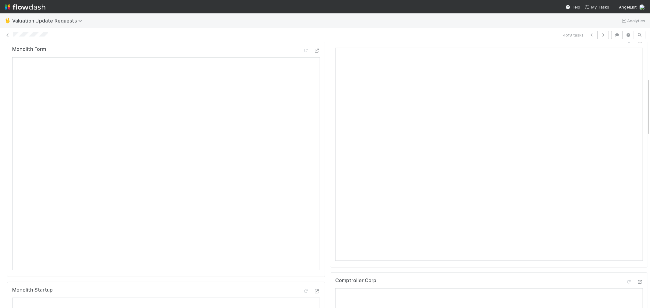
scroll to position [34, 0]
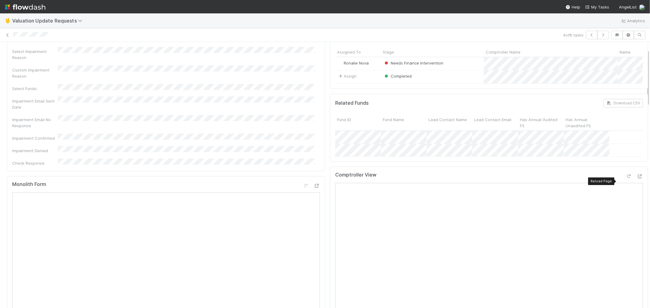
click at [625, 178] on icon at bounding box center [628, 176] width 6 height 4
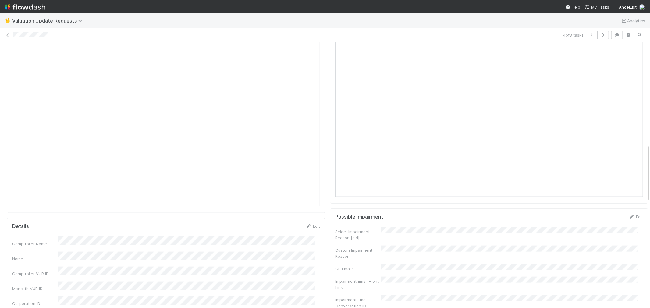
scroll to position [609, 0]
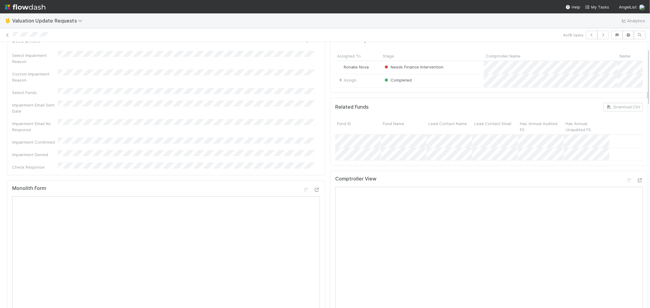
scroll to position [0, 0]
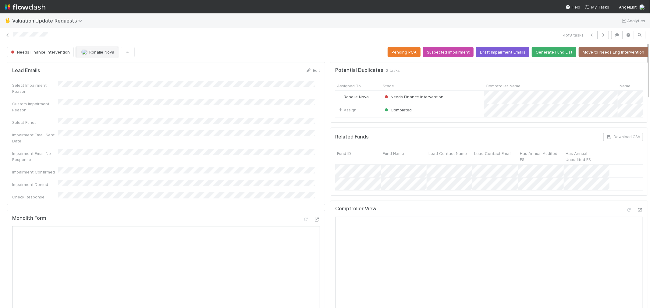
click at [92, 51] on span "Ronalie Nova" at bounding box center [101, 52] width 25 height 5
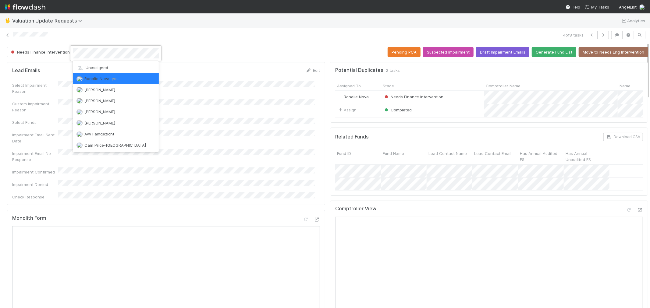
click at [42, 54] on div at bounding box center [325, 154] width 650 height 308
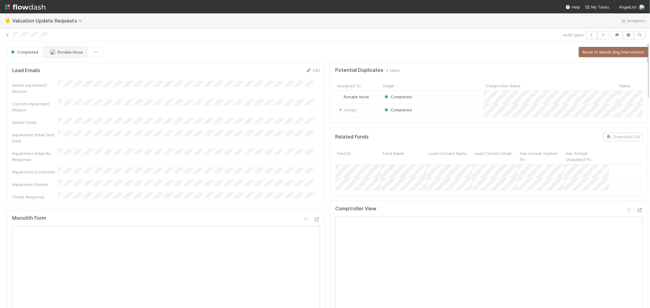
click at [67, 52] on span "Ronalie Nova" at bounding box center [70, 52] width 25 height 5
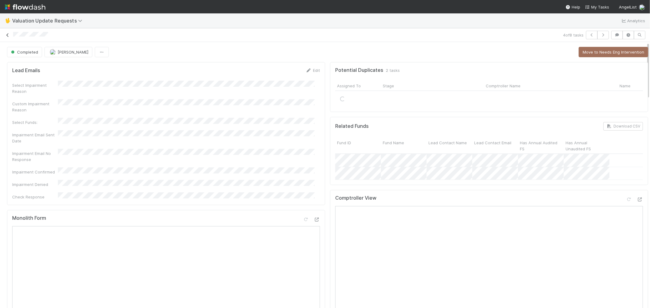
click at [7, 34] on icon at bounding box center [8, 35] width 6 height 4
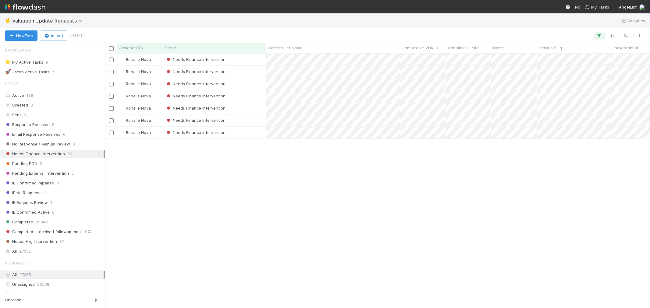
scroll to position [5, 5]
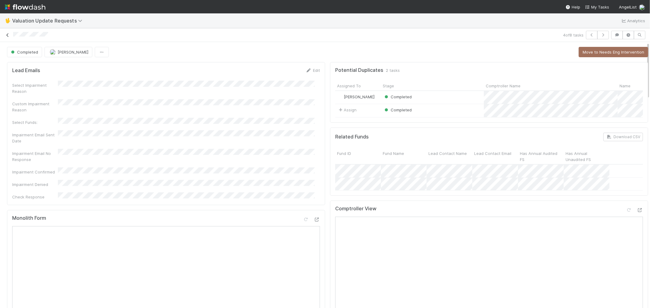
click at [8, 34] on icon at bounding box center [8, 35] width 6 height 4
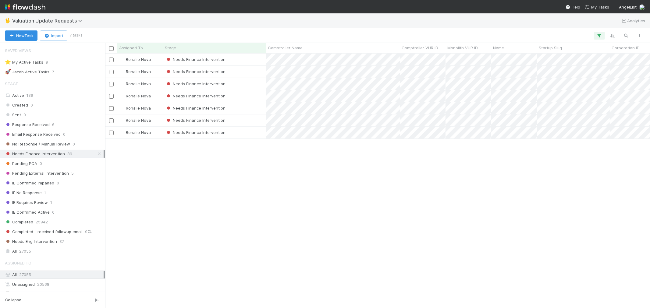
scroll to position [5, 5]
click at [245, 74] on div "Needs Finance Intervention" at bounding box center [214, 72] width 103 height 12
click at [256, 105] on div "Needs Finance Intervention" at bounding box center [214, 108] width 103 height 12
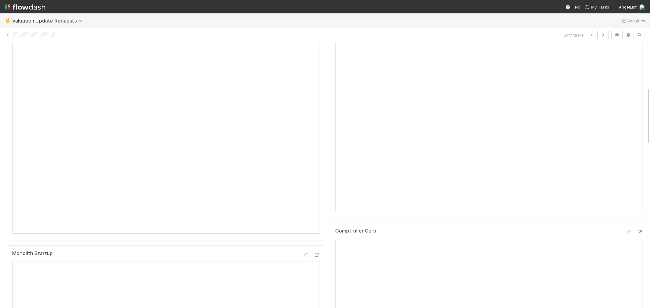
scroll to position [70, 0]
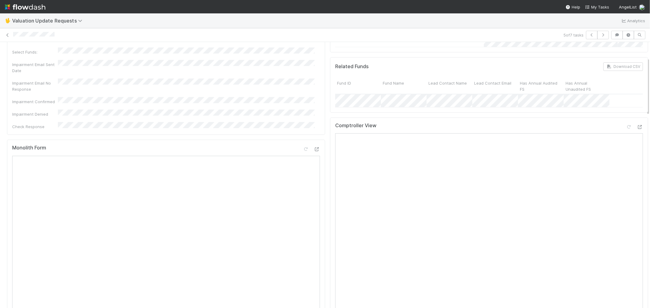
click at [613, 134] on div "Comptroller View Reload Page" at bounding box center [489, 128] width 308 height 11
click at [625, 129] on icon at bounding box center [628, 127] width 6 height 4
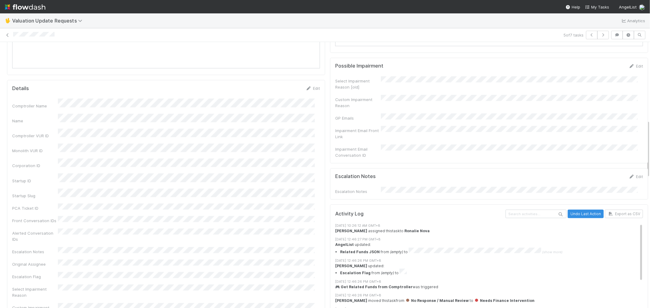
scroll to position [0, 0]
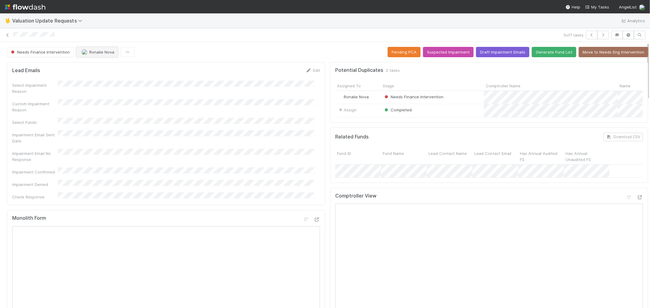
click at [93, 52] on span "Ronalie Nova" at bounding box center [101, 52] width 25 height 5
click at [46, 50] on span "Needs Finance Intervention" at bounding box center [40, 52] width 60 height 5
click at [59, 68] on div "Completed" at bounding box center [48, 67] width 86 height 11
click at [145, 89] on div "Select Impairment Reason" at bounding box center [166, 88] width 308 height 14
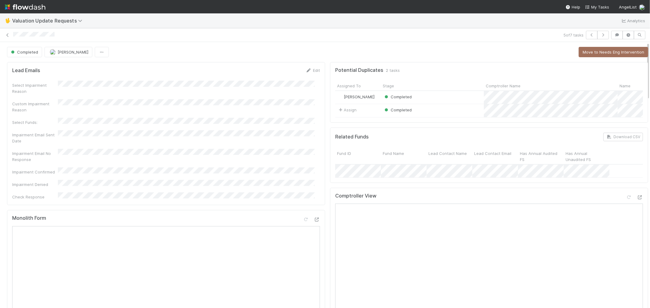
click at [208, 149] on div "Impairment Email No Response" at bounding box center [166, 156] width 308 height 14
click at [8, 32] on link at bounding box center [8, 35] width 6 height 6
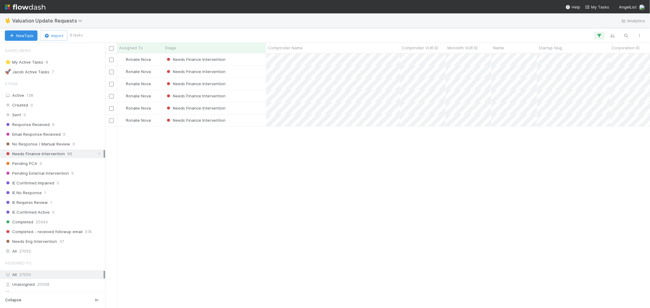
scroll to position [5, 5]
click at [248, 84] on div "Needs Finance Intervention" at bounding box center [214, 84] width 103 height 12
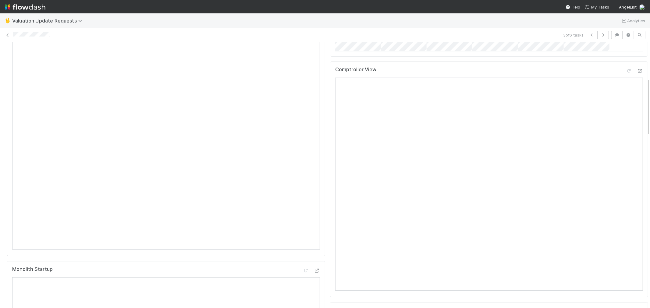
scroll to position [135, 0]
click at [625, 125] on div at bounding box center [628, 128] width 6 height 6
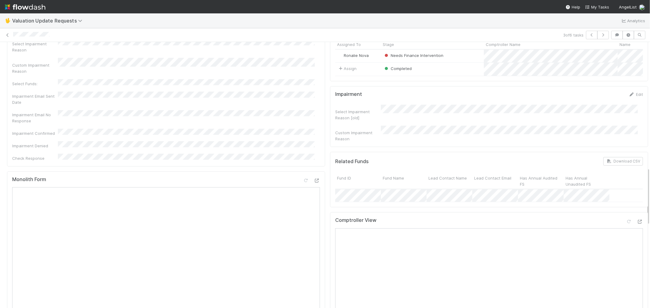
scroll to position [0, 0]
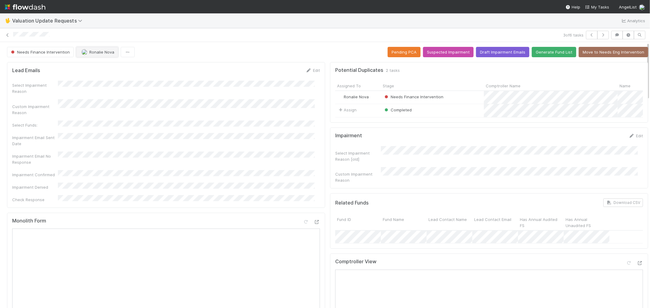
click at [89, 51] on span "Ronalie Nova" at bounding box center [101, 52] width 25 height 5
click at [42, 50] on span "Needs Finance Intervention" at bounding box center [40, 52] width 60 height 5
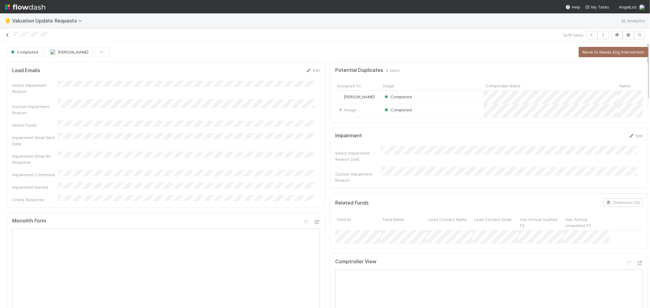
click at [8, 34] on icon at bounding box center [8, 35] width 6 height 4
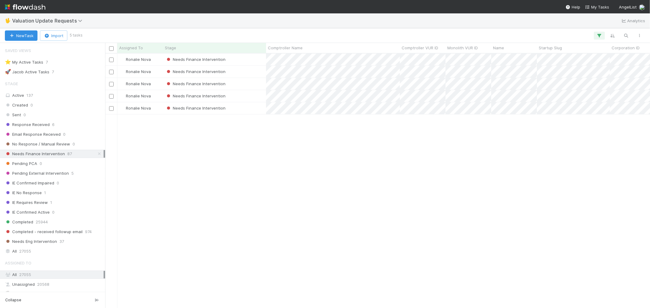
scroll to position [5, 5]
click at [260, 85] on div "Needs Finance Intervention" at bounding box center [214, 84] width 103 height 12
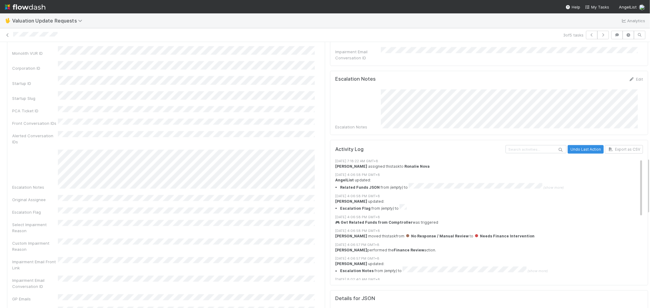
scroll to position [746, 0]
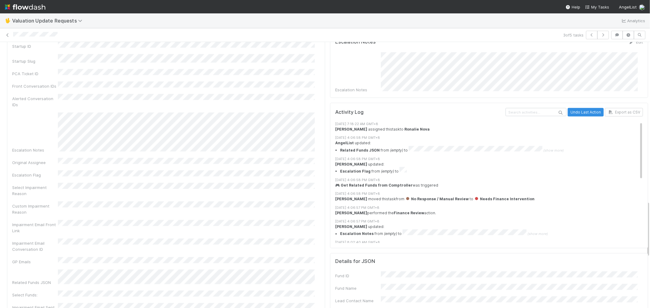
click at [266, 183] on div "Comptroller Name Name Comptroller VUR ID Monolith VUR ID Corporation ID Startup…" at bounding box center [166, 202] width 308 height 476
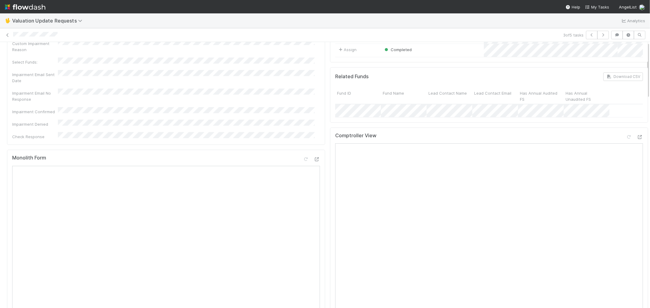
scroll to position [0, 0]
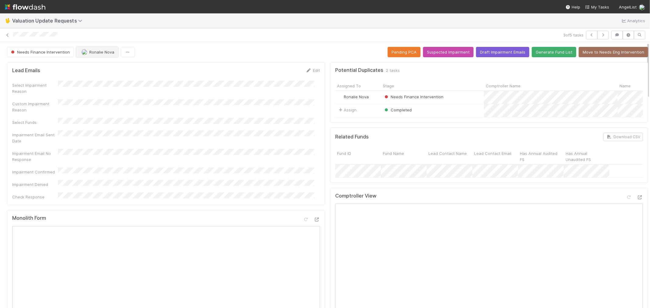
click at [95, 49] on button "Ronalie Nova" at bounding box center [97, 52] width 42 height 10
click at [47, 52] on span "Needs Finance Intervention" at bounding box center [40, 52] width 60 height 5
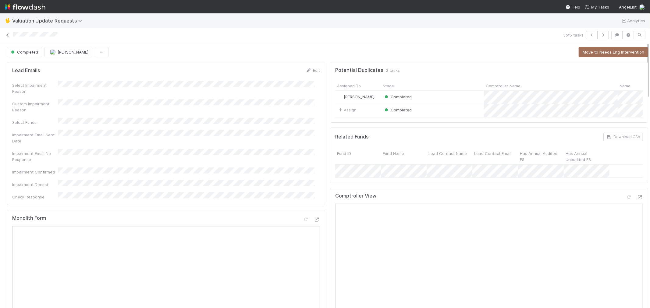
click at [9, 35] on icon at bounding box center [8, 35] width 6 height 4
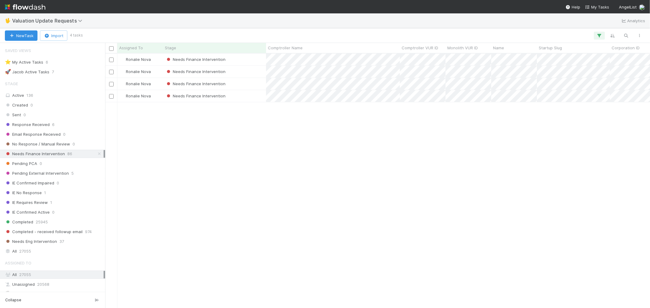
scroll to position [5, 5]
click at [253, 95] on div "Needs Finance Intervention" at bounding box center [214, 96] width 103 height 12
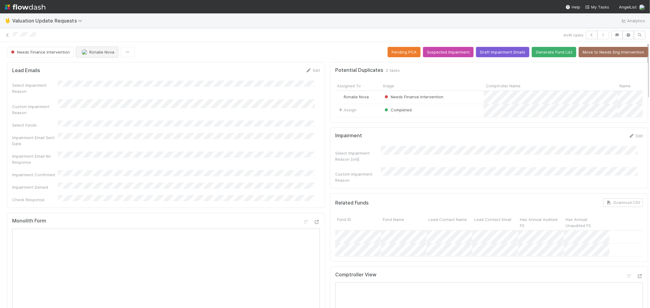
click at [98, 54] on button "Ronalie Nova" at bounding box center [97, 52] width 42 height 10
click at [129, 69] on div "[PERSON_NAME]" at bounding box center [116, 67] width 86 height 11
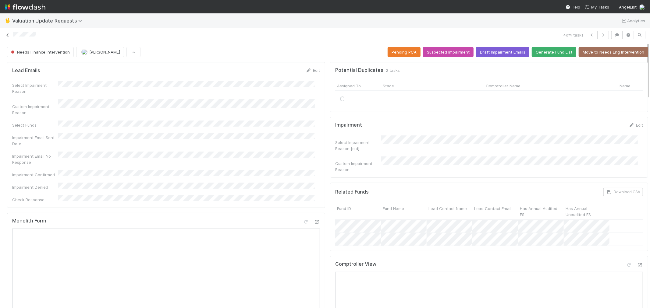
click at [5, 34] on icon at bounding box center [8, 35] width 6 height 4
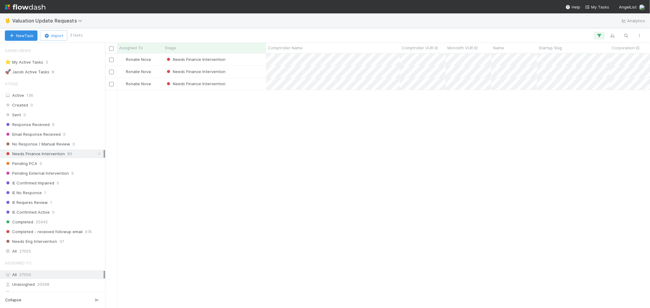
scroll to position [5, 5]
click at [253, 87] on div "Needs Finance Intervention" at bounding box center [214, 84] width 103 height 12
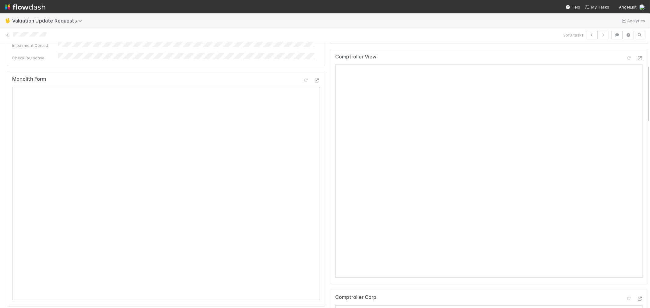
scroll to position [101, 0]
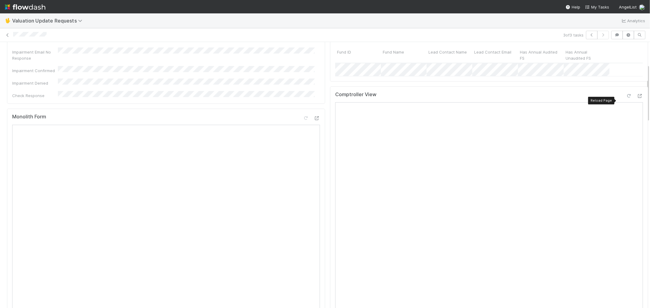
click at [625, 98] on icon at bounding box center [628, 96] width 6 height 4
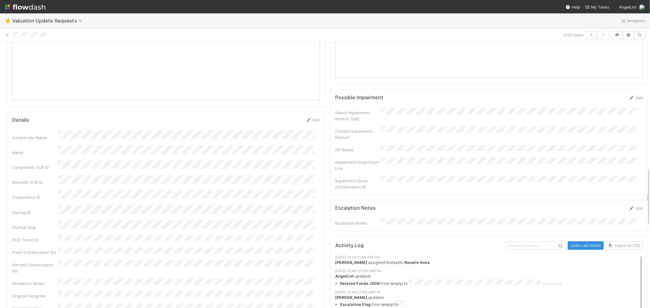
scroll to position [778, 0]
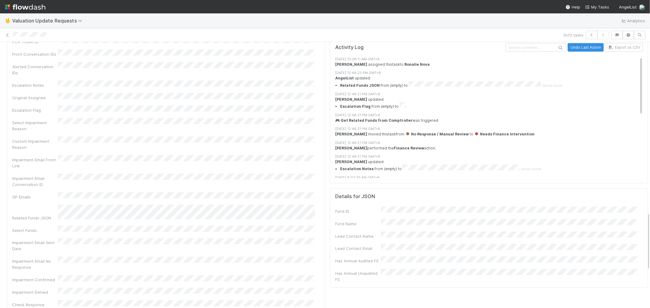
click at [200, 137] on div "Custom Impairment Reason" at bounding box center [166, 144] width 308 height 14
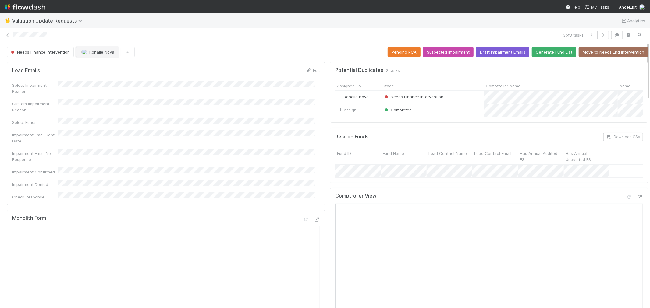
click at [98, 54] on button "Ronalie Nova" at bounding box center [97, 52] width 42 height 10
click at [44, 50] on span "Needs Finance Intervention" at bounding box center [40, 52] width 60 height 5
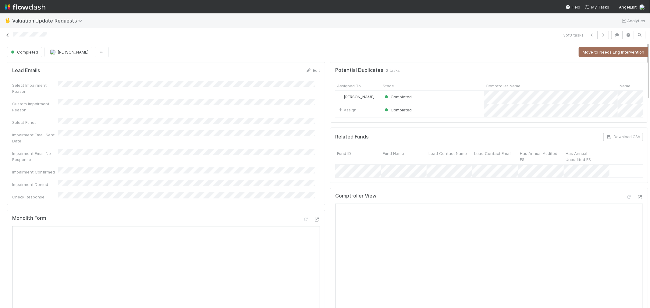
click at [7, 32] on link at bounding box center [8, 35] width 6 height 6
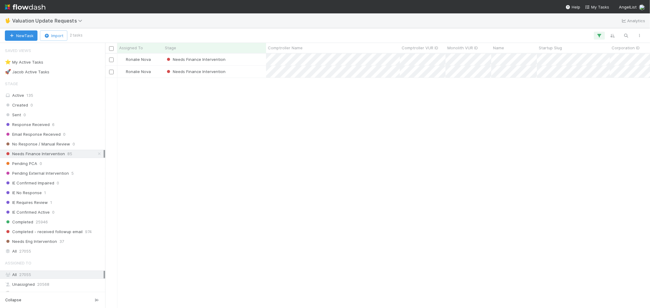
scroll to position [5, 5]
click at [249, 72] on div "Needs Finance Intervention" at bounding box center [214, 72] width 103 height 12
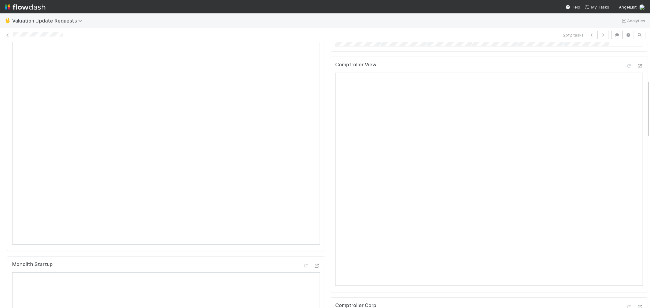
scroll to position [169, 0]
click at [625, 92] on icon at bounding box center [628, 94] width 6 height 4
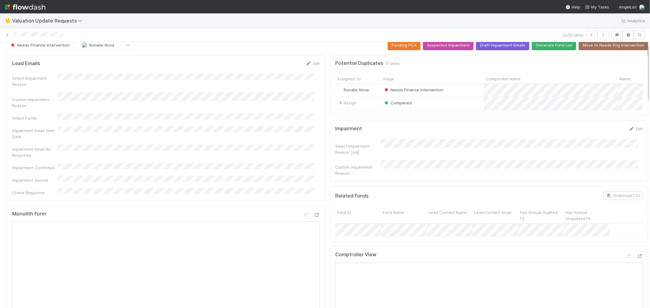
scroll to position [0, 0]
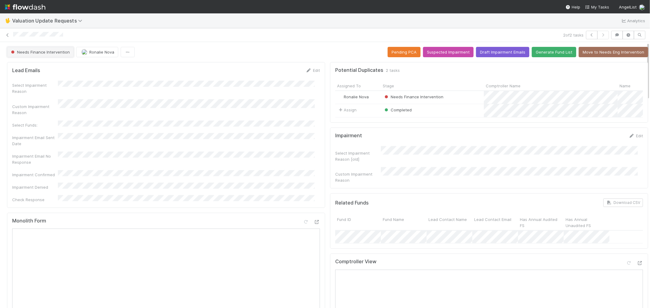
click at [43, 51] on span "Needs Finance Intervention" at bounding box center [40, 52] width 60 height 5
click at [78, 68] on div "Completed" at bounding box center [48, 67] width 86 height 11
click at [89, 53] on span "Ronalie Nova" at bounding box center [101, 52] width 25 height 5
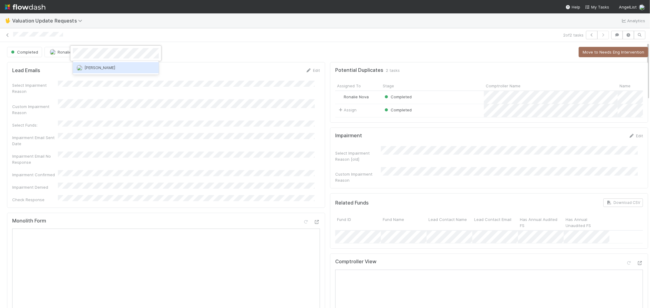
click at [107, 69] on span "[PERSON_NAME]" at bounding box center [99, 67] width 31 height 5
click at [8, 35] on icon at bounding box center [8, 35] width 6 height 4
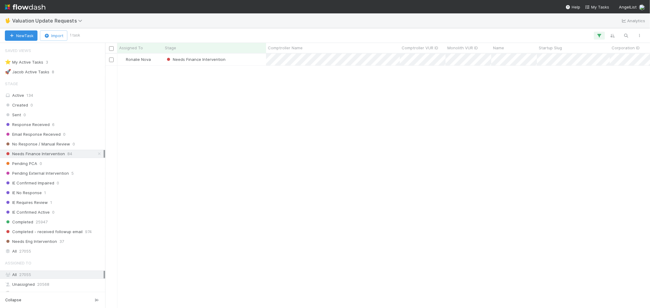
scroll to position [5, 5]
drag, startPoint x: 250, startPoint y: 63, endPoint x: 180, endPoint y: 13, distance: 86.0
click at [250, 63] on div "Needs Finance Intervention" at bounding box center [214, 60] width 103 height 12
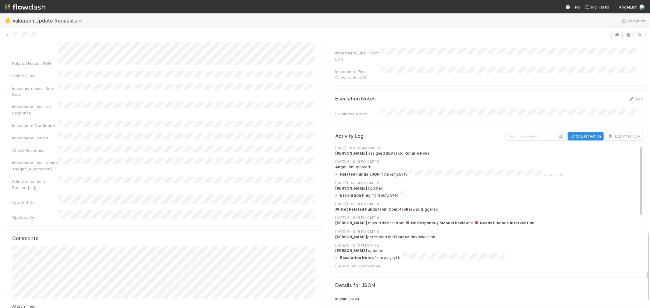
scroll to position [716, 0]
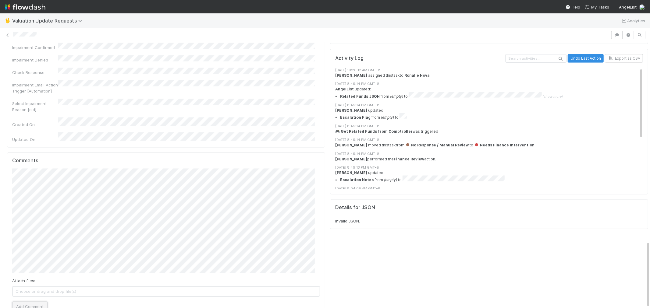
click at [33, 302] on button "Add Comment" at bounding box center [29, 307] width 35 height 10
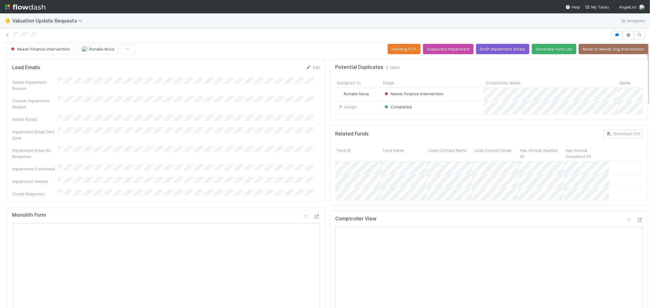
scroll to position [0, 0]
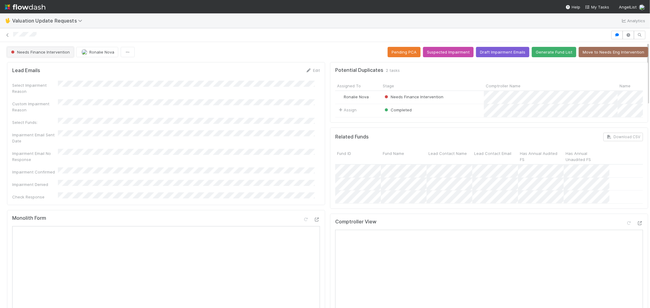
click at [56, 52] on span "Needs Finance Intervention" at bounding box center [40, 52] width 60 height 5
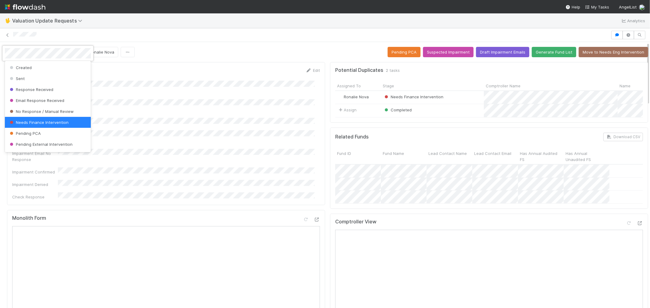
click at [293, 136] on div at bounding box center [325, 154] width 650 height 308
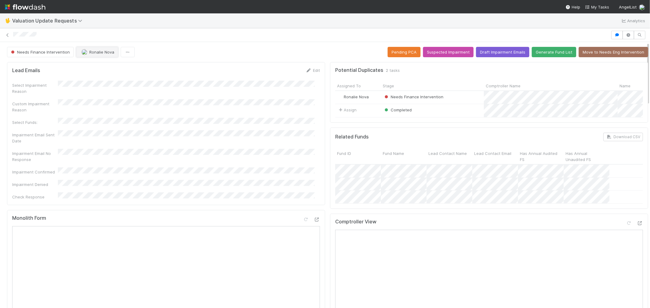
click at [98, 55] on button "Ronalie Nova" at bounding box center [97, 52] width 42 height 10
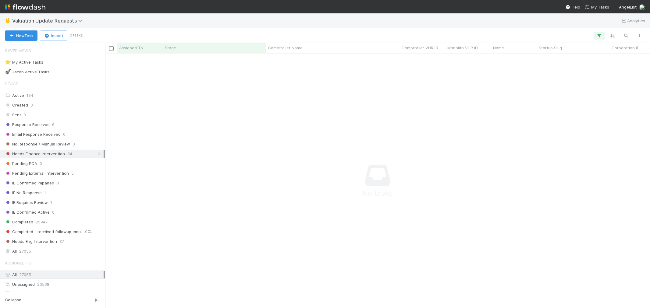
scroll to position [244, 534]
click at [599, 35] on icon "button" at bounding box center [599, 35] width 6 height 5
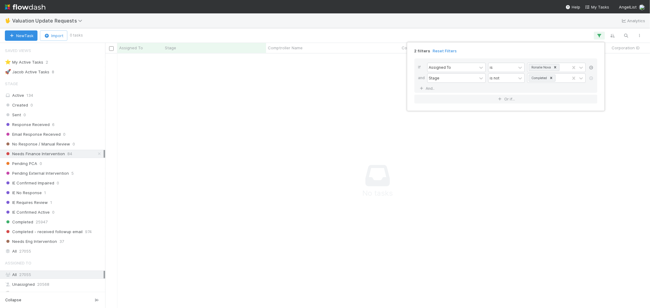
click at [591, 67] on icon at bounding box center [591, 68] width 6 height 4
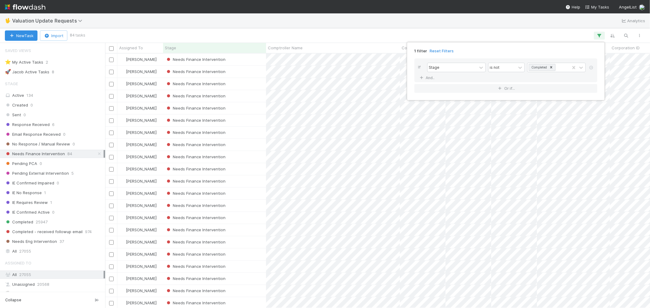
scroll to position [249, 539]
click at [138, 46] on div "1 filter Reset Filters If Stage is not Completed And.. Or if..." at bounding box center [325, 154] width 650 height 308
click at [138, 48] on div "1 filter Reset Filters If Stage is not Completed And.. Or if..." at bounding box center [325, 154] width 650 height 308
click at [138, 49] on span "Assigned To" at bounding box center [131, 48] width 24 height 6
click at [141, 58] on div "Sort A → Z" at bounding box center [153, 59] width 69 height 9
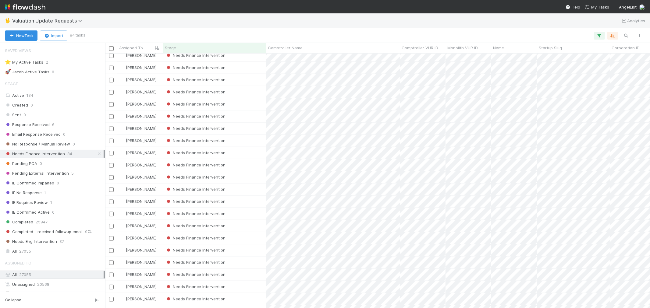
scroll to position [774, 0]
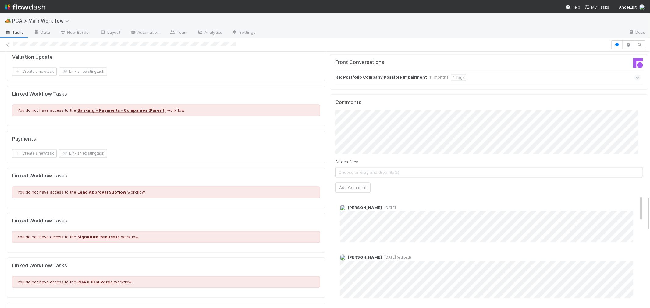
scroll to position [1049, 0]
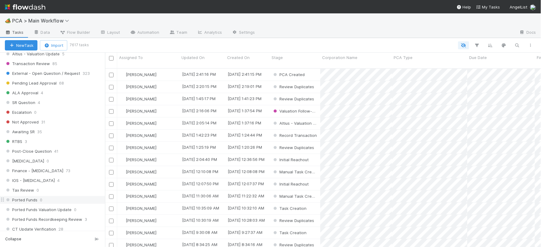
scroll to position [101, 0]
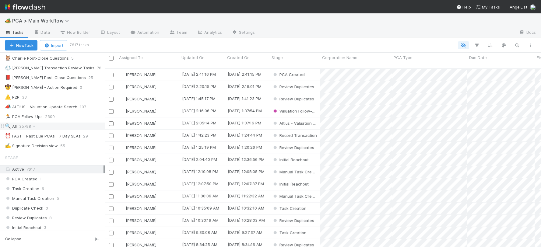
click at [37, 128] on div "🔍 All 35798" at bounding box center [55, 127] width 100 height 8
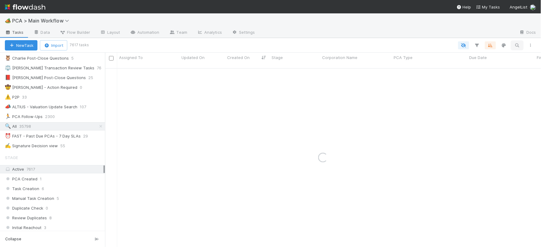
click at [517, 46] on icon "button" at bounding box center [517, 45] width 6 height 5
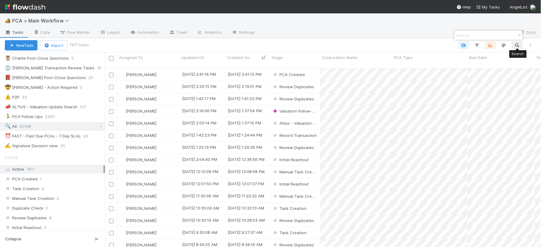
click at [517, 46] on div at bounding box center [270, 123] width 541 height 247
click at [517, 45] on icon "button" at bounding box center [517, 45] width 6 height 5
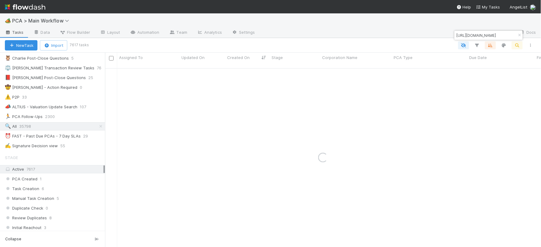
scroll to position [0, 0]
click at [472, 37] on input "[URL][DOMAIN_NAME]" at bounding box center [486, 35] width 61 height 7
paste input "Temelio Inc."
type input "Temelio Inc."
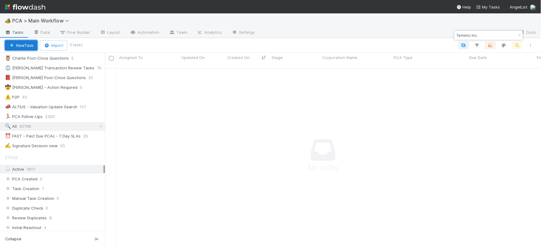
click at [25, 46] on button "New Task" at bounding box center [21, 45] width 33 height 10
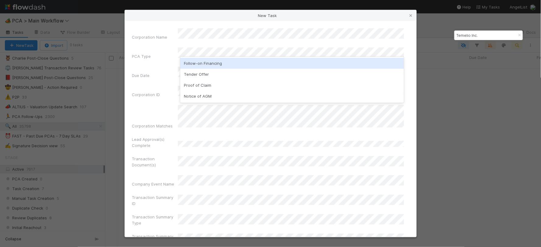
click at [199, 65] on div "Follow-on Financing" at bounding box center [292, 63] width 224 height 11
click at [228, 62] on div "Valuation Update" at bounding box center [292, 63] width 224 height 11
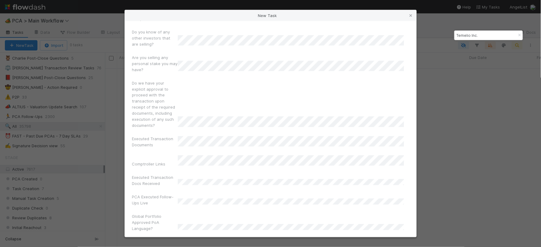
scroll to position [4295, 0]
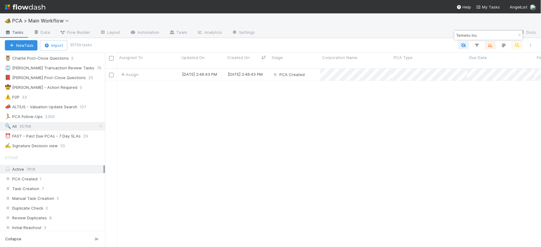
scroll to position [179, 431]
click at [314, 71] on div "PCA Created" at bounding box center [295, 75] width 51 height 12
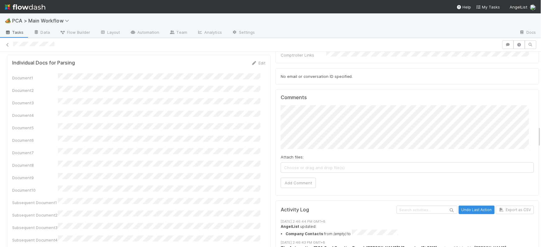
scroll to position [677, 0]
click at [290, 178] on button "Add Comment" at bounding box center [298, 183] width 35 height 10
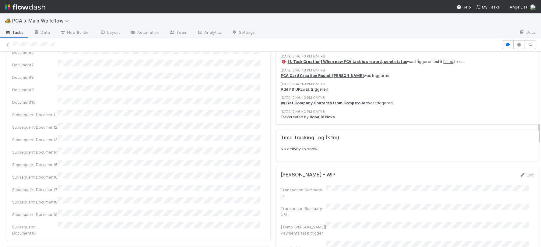
scroll to position [625, 0]
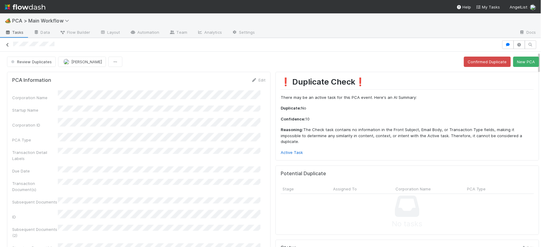
click at [9, 44] on icon at bounding box center [8, 45] width 6 height 4
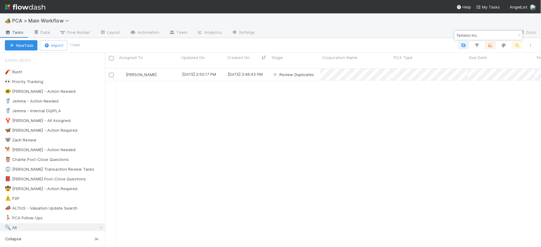
scroll to position [179, 431]
paste input "OmniMonad Company"
drag, startPoint x: 478, startPoint y: 34, endPoint x: 455, endPoint y: 33, distance: 23.2
click at [456, 33] on input "OmniMonad Company" at bounding box center [486, 35] width 61 height 7
type input "OmniMonad Company"
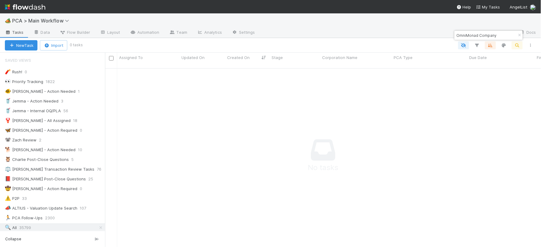
scroll to position [5, 5]
click at [16, 43] on button "New Task" at bounding box center [21, 45] width 33 height 10
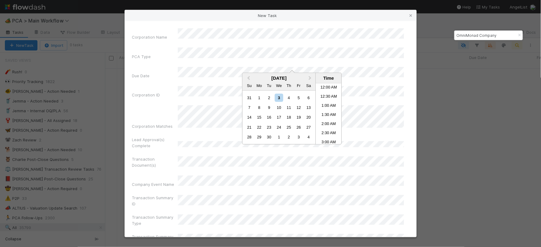
scroll to position [248, 0]
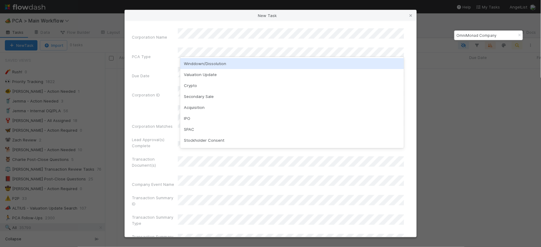
drag, startPoint x: 206, startPoint y: 63, endPoint x: 248, endPoint y: 59, distance: 41.3
click at [206, 63] on div "Winddown/Dissolution" at bounding box center [292, 63] width 224 height 11
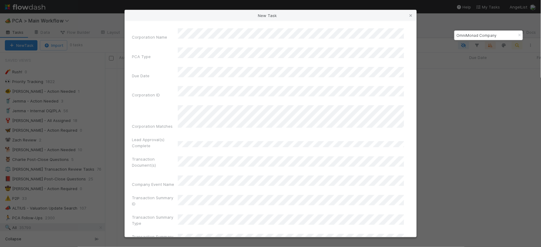
drag, startPoint x: 417, startPoint y: 34, endPoint x: 406, endPoint y: 84, distance: 51.4
click at [406, 84] on div "New Task Corporation Name PCA Type Due Date Corporation ID Corporation Matches …" at bounding box center [270, 123] width 541 height 247
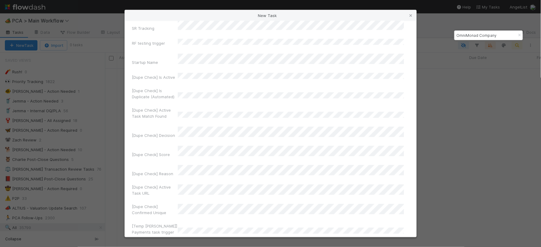
scroll to position [4295, 0]
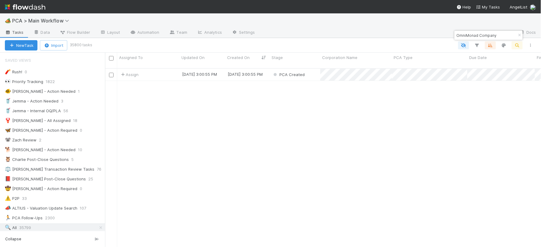
scroll to position [179, 431]
click at [316, 70] on div "PCA Created" at bounding box center [295, 75] width 51 height 12
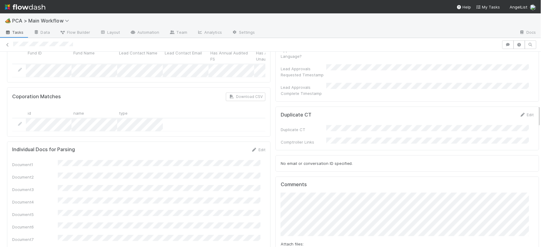
scroll to position [480, 0]
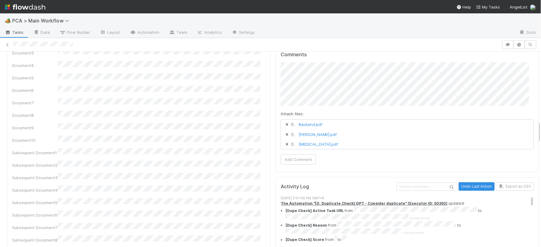
scroll to position [615, 0]
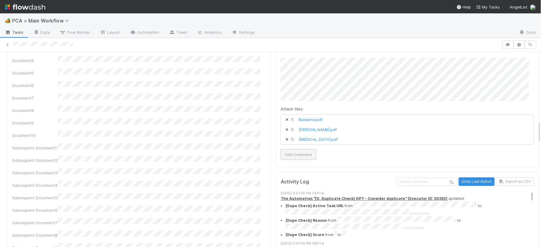
click at [294, 150] on button "Add Comment" at bounding box center [298, 155] width 35 height 10
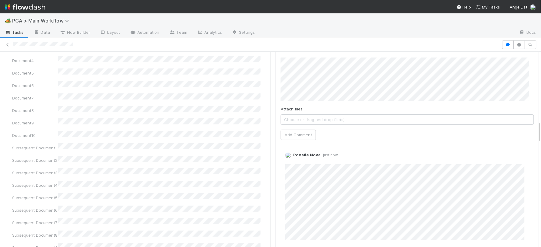
click at [236, 125] on div "Document1 Document2 Document3 Document4 Document5 Document6 Document7 Document8…" at bounding box center [138, 144] width 253 height 251
click at [7, 44] on icon at bounding box center [8, 45] width 6 height 4
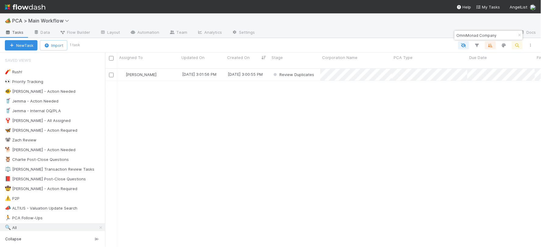
scroll to position [179, 431]
paste input "Bitgifts Corporation"
drag, startPoint x: 497, startPoint y: 35, endPoint x: 455, endPoint y: 34, distance: 42.3
click at [455, 34] on div "OmniMonad Company" at bounding box center [486, 35] width 62 height 7
type input "Bitgifts Corporation"
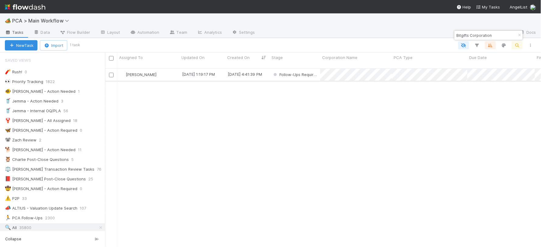
click at [170, 69] on div "[PERSON_NAME]" at bounding box center [148, 75] width 62 height 12
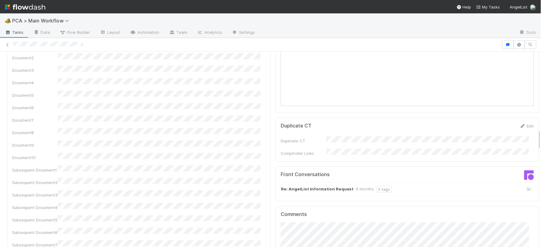
scroll to position [846, 0]
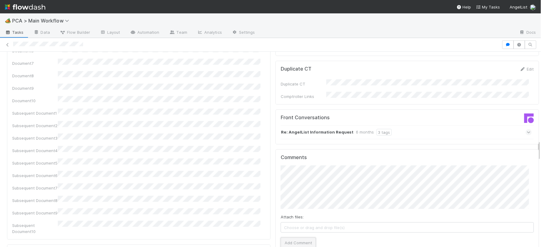
click at [306, 238] on button "Add Comment" at bounding box center [298, 243] width 35 height 10
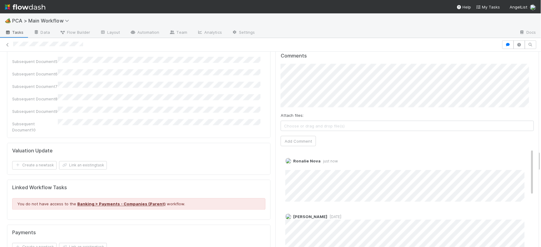
scroll to position [947, 0]
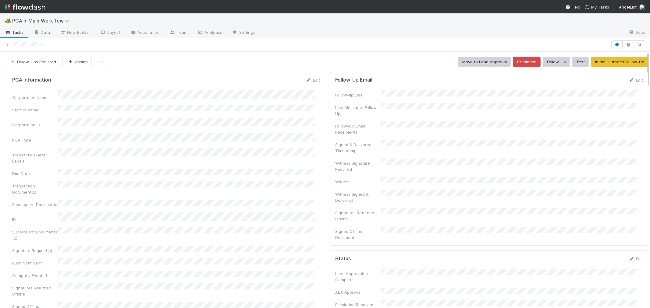
scroll to position [203, 0]
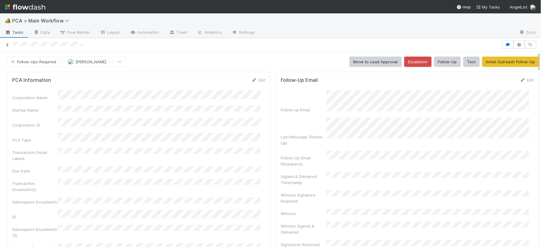
click at [7, 44] on icon at bounding box center [8, 45] width 6 height 4
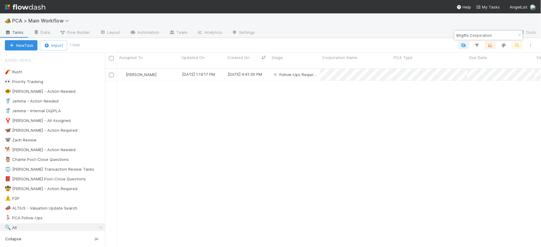
scroll to position [179, 431]
drag, startPoint x: 497, startPoint y: 34, endPoint x: 453, endPoint y: 33, distance: 44.8
click at [453, 33] on body "🏕️ PCA > Main Workflow Tasks Data Flow Builder Layout Automation Team Analytics…" at bounding box center [270, 123] width 541 height 247
paste input "Honduras Próspera LLC"
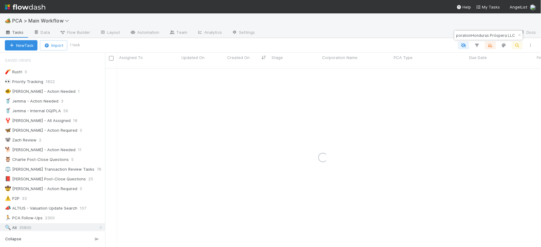
paste input
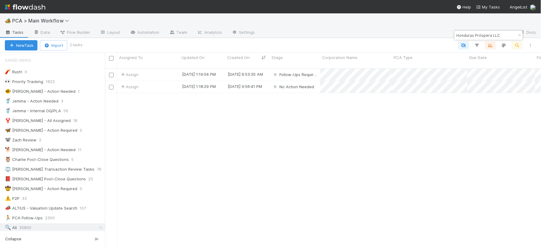
scroll to position [179, 431]
type input "Honduras Próspera LLC"
click at [161, 70] on div "Assign" at bounding box center [148, 75] width 62 height 12
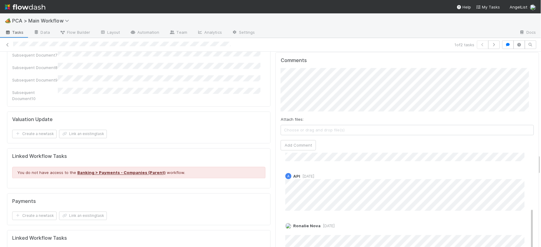
scroll to position [100, 0]
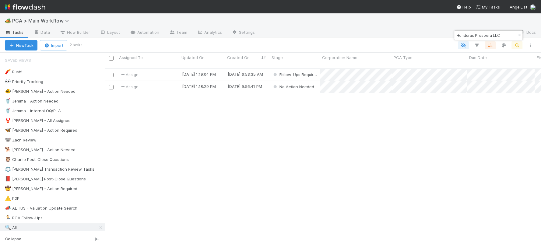
scroll to position [179, 431]
click at [168, 81] on div "Assign" at bounding box center [148, 87] width 62 height 12
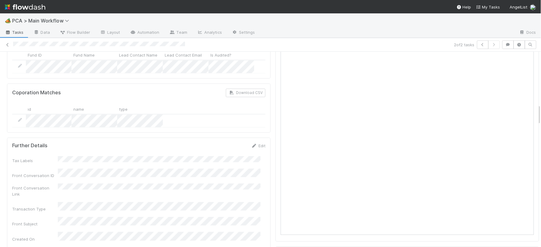
scroll to position [372, 0]
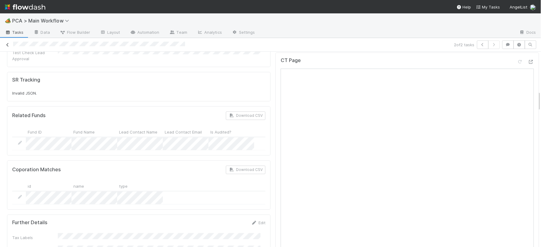
click at [9, 42] on link at bounding box center [8, 45] width 6 height 6
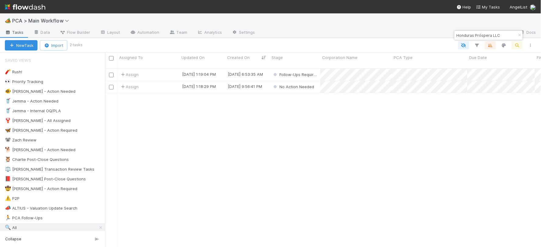
scroll to position [179, 431]
click at [170, 71] on div "Assign" at bounding box center [148, 75] width 62 height 12
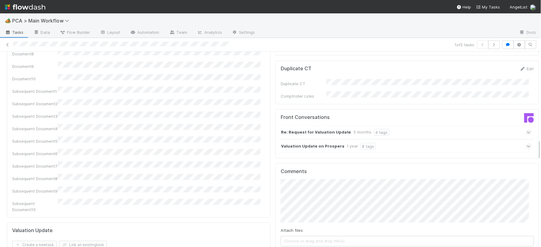
scroll to position [879, 0]
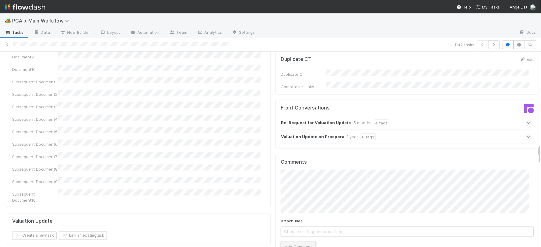
click at [291, 242] on button "Add Comment" at bounding box center [298, 247] width 35 height 10
click at [7, 43] on icon at bounding box center [8, 45] width 6 height 4
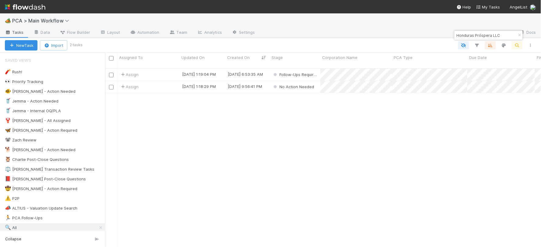
scroll to position [179, 431]
paste input "Winding Road Inc."
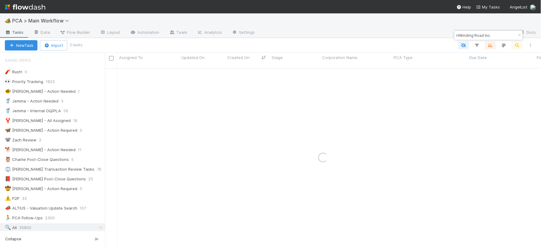
drag, startPoint x: 501, startPoint y: 32, endPoint x: 457, endPoint y: 34, distance: 43.9
click at [457, 34] on input "HWinding Road Inc." at bounding box center [486, 35] width 61 height 7
paste input
type input "Winding Road Inc."
click at [153, 69] on div "Assign" at bounding box center [148, 75] width 62 height 12
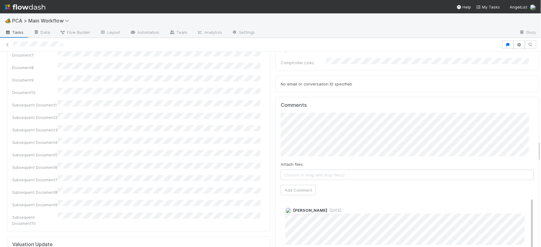
scroll to position [846, 0]
click at [295, 187] on button "Add Comment" at bounding box center [298, 192] width 35 height 10
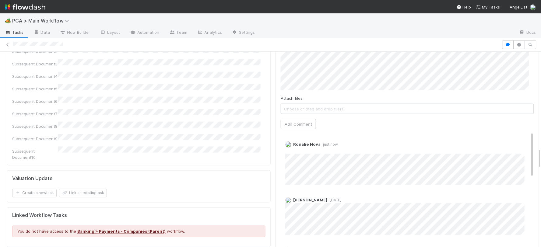
scroll to position [914, 0]
click at [8, 44] on icon at bounding box center [8, 45] width 6 height 4
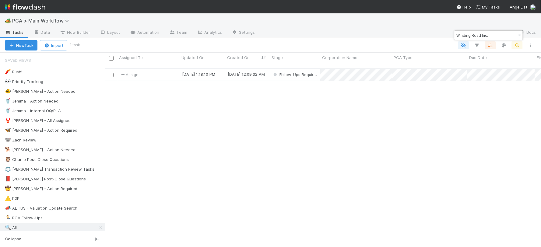
scroll to position [179, 431]
drag, startPoint x: 492, startPoint y: 35, endPoint x: 455, endPoint y: 33, distance: 37.2
click at [456, 33] on input "Winding Road Inc." at bounding box center [486, 35] width 61 height 7
paste input "Lifeguard Biosciences"
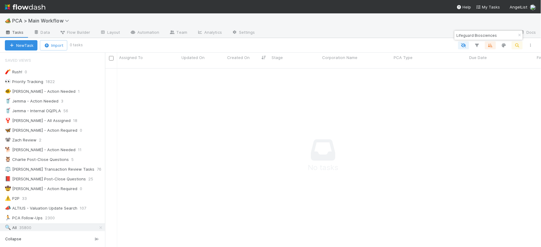
type input "Lifeguard Biosciences"
click at [28, 47] on button "New Task" at bounding box center [21, 45] width 33 height 10
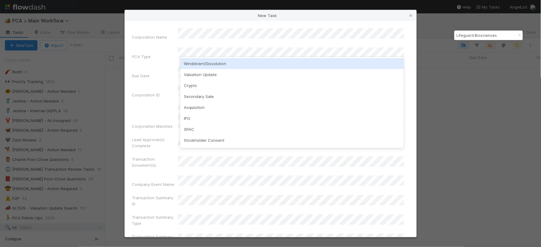
click at [206, 65] on div "Winddown/Dissolution" at bounding box center [292, 63] width 224 height 11
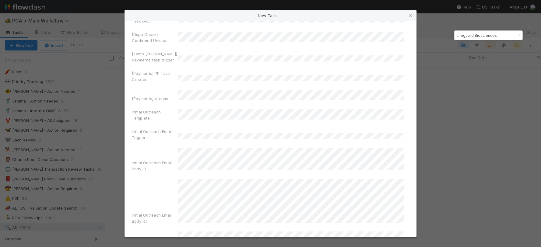
scroll to position [4295, 0]
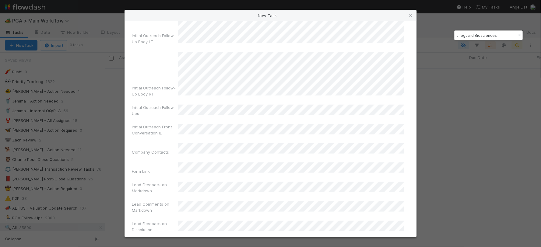
drag, startPoint x: 363, startPoint y: 224, endPoint x: 413, endPoint y: 210, distance: 51.6
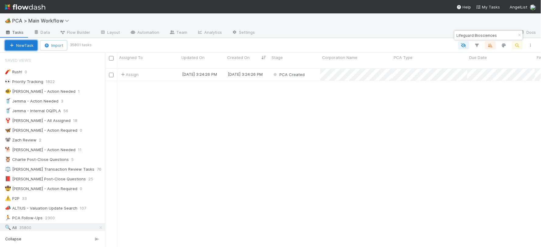
scroll to position [179, 431]
click at [166, 69] on div "Assign" at bounding box center [148, 75] width 62 height 12
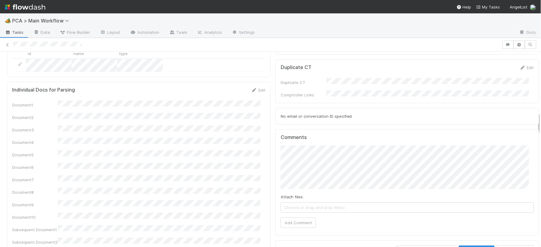
scroll to position [539, 0]
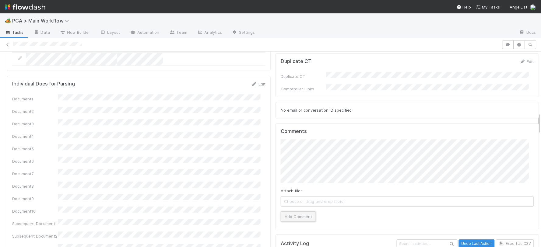
click at [297, 212] on button "Add Comment" at bounding box center [298, 217] width 35 height 10
click at [290, 241] on link "Edit" at bounding box center [293, 243] width 7 height 5
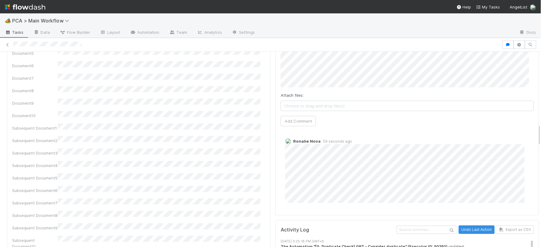
scroll to position [641, 0]
